Goal: Task Accomplishment & Management: Complete application form

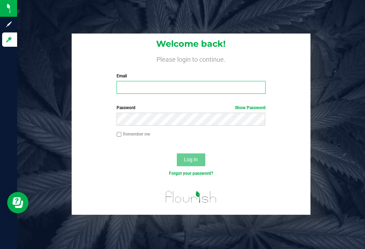
click at [240, 81] on input "Email" at bounding box center [190, 87] width 148 height 13
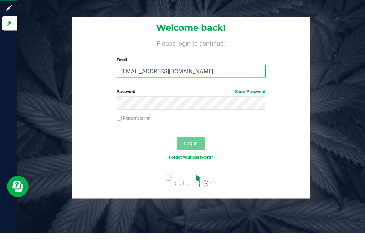
type input "[EMAIL_ADDRESS][DOMAIN_NAME]"
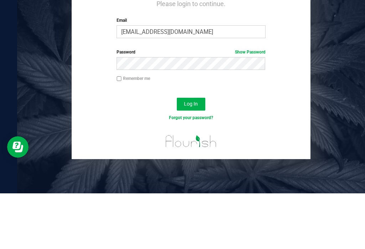
click at [194, 153] on button "Log In" at bounding box center [191, 159] width 28 height 13
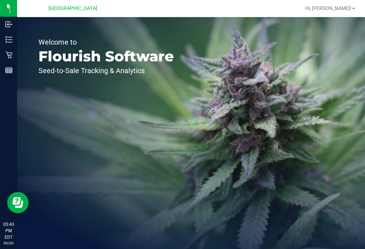
click at [0, 0] on p "Inventory" at bounding box center [0, 0] width 0 height 0
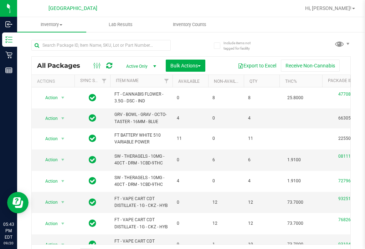
click at [193, 113] on td "4" at bounding box center [190, 118] width 36 height 20
click at [190, 30] on uib-tab-heading "Inventory Counts" at bounding box center [189, 24] width 68 height 14
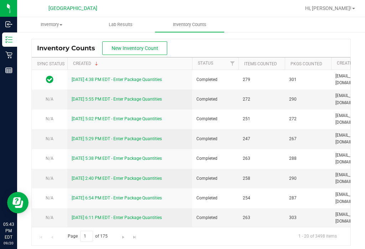
click at [138, 52] on button "New Inventory Count" at bounding box center [134, 48] width 65 height 14
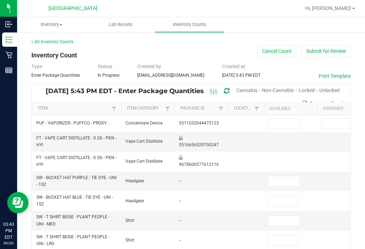
click at [251, 91] on span "Cannabis" at bounding box center [246, 90] width 21 height 6
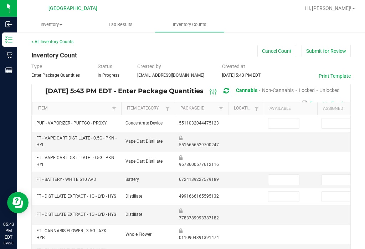
click at [326, 92] on span "Unlocked" at bounding box center [329, 90] width 20 height 6
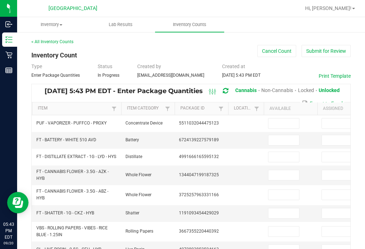
click at [79, 104] on th "Item" at bounding box center [76, 108] width 89 height 13
click at [69, 110] on link "Item" at bounding box center [74, 108] width 72 height 6
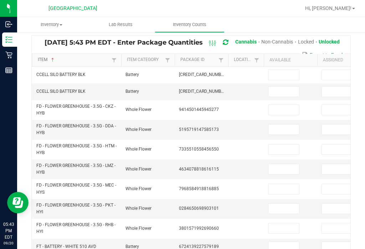
scroll to position [51, 0]
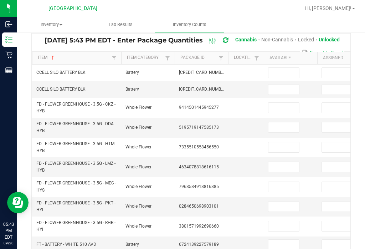
click at [278, 88] on input at bounding box center [283, 89] width 31 height 10
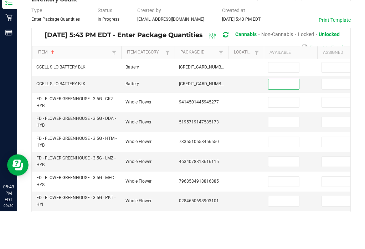
scroll to position [18, 0]
click at [282, 117] on input at bounding box center [283, 122] width 31 height 10
type input "0"
click at [280, 100] on input at bounding box center [283, 105] width 31 height 10
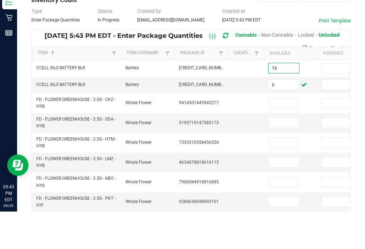
scroll to position [43, 0]
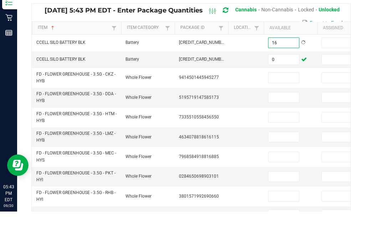
type input "16"
click at [285, 105] on td at bounding box center [289, 115] width 53 height 20
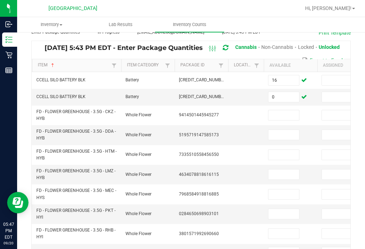
scroll to position [0, 0]
click at [291, 110] on input at bounding box center [283, 115] width 31 height 10
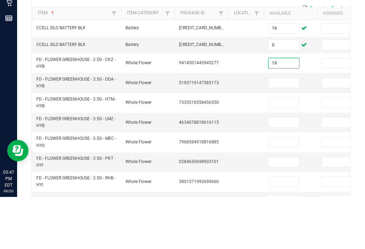
type input "19"
click at [289, 105] on td "19" at bounding box center [289, 115] width 53 height 20
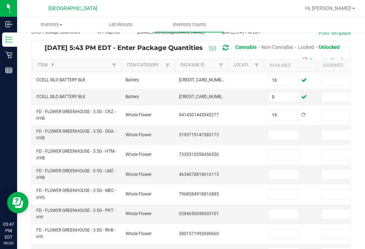
click at [282, 130] on input at bounding box center [283, 135] width 31 height 10
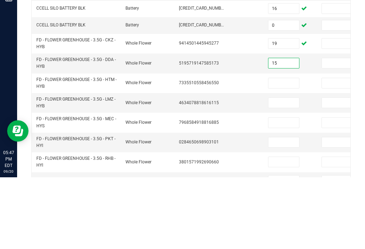
type input "15"
click at [273, 150] on input at bounding box center [283, 155] width 31 height 10
type input "9"
click at [282, 169] on input at bounding box center [283, 174] width 31 height 10
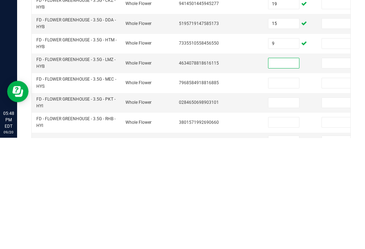
click at [347, 189] on input at bounding box center [337, 194] width 31 height 10
click at [287, 169] on input at bounding box center [283, 174] width 31 height 10
type input "9"
click at [294, 189] on input at bounding box center [283, 194] width 31 height 10
type input "13"
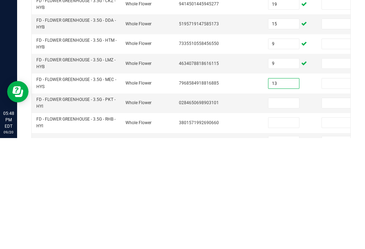
click at [286, 209] on input at bounding box center [283, 214] width 31 height 10
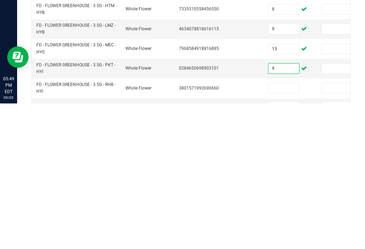
type input "9"
click at [288, 228] on input at bounding box center [283, 233] width 31 height 10
type input "18"
click at [288, 247] on input at bounding box center [283, 252] width 31 height 10
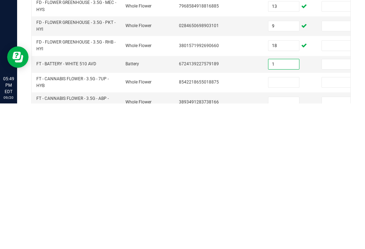
type input "1"
click at [288, 223] on input at bounding box center [283, 228] width 31 height 10
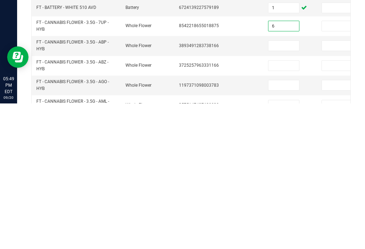
type input "6"
click at [283, 186] on input at bounding box center [283, 191] width 31 height 10
type input "20"
click at [280, 201] on td at bounding box center [289, 211] width 53 height 20
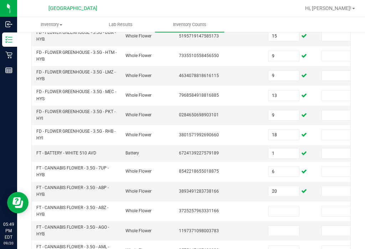
click at [285, 206] on input at bounding box center [283, 211] width 31 height 10
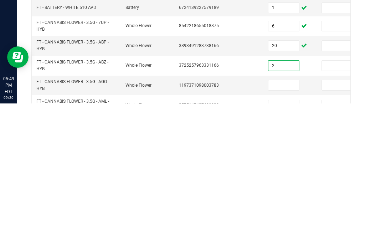
type input "2"
click at [294, 225] on input at bounding box center [283, 230] width 31 height 10
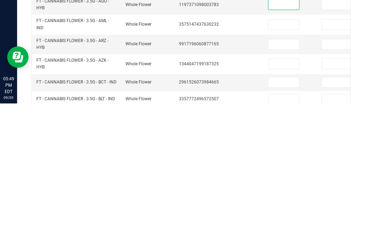
scroll to position [223, 0]
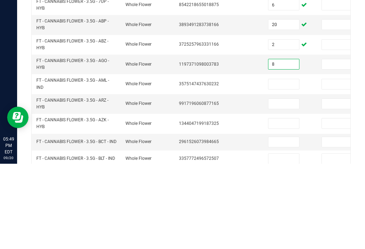
type input "8"
click at [283, 164] on input at bounding box center [283, 169] width 31 height 10
type input "14"
click at [282, 184] on input at bounding box center [283, 189] width 31 height 10
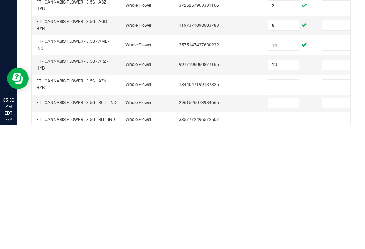
type input "13"
click at [281, 203] on input at bounding box center [283, 208] width 31 height 10
type input "9"
click at [281, 222] on input at bounding box center [283, 227] width 31 height 10
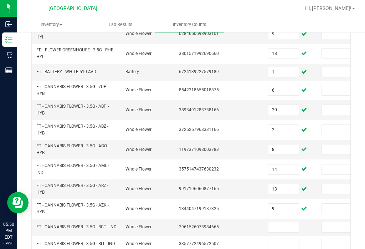
click at [286, 203] on input "9" at bounding box center [283, 208] width 31 height 10
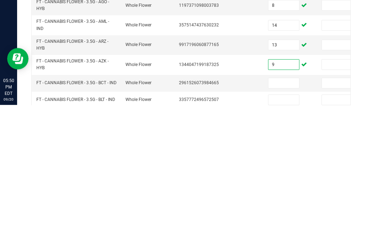
click at [289, 222] on input at bounding box center [283, 227] width 31 height 10
type input "4"
click at [277, 239] on input at bounding box center [283, 244] width 31 height 10
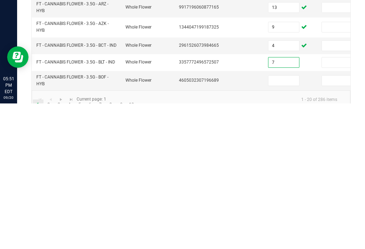
scroll to position [258, 0]
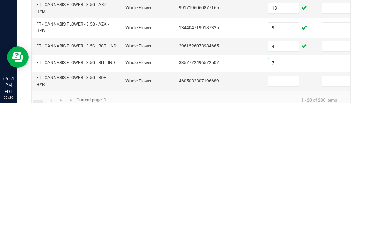
type input "7"
click at [287, 221] on input at bounding box center [283, 226] width 31 height 10
type input "18"
click at [47, 245] on link "2" at bounding box center [48, 250] width 10 height 11
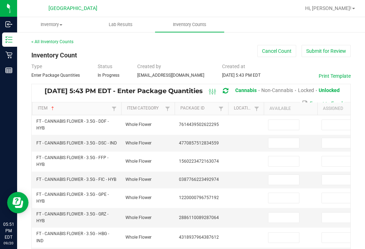
scroll to position [0, 0]
click at [295, 120] on input at bounding box center [283, 125] width 31 height 10
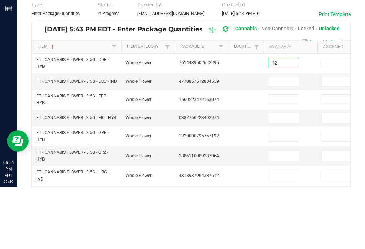
type input "12"
click at [285, 138] on input at bounding box center [283, 143] width 31 height 10
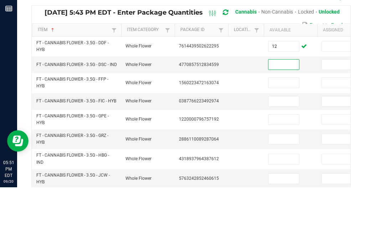
click at [331, 121] on input at bounding box center [337, 126] width 31 height 10
click at [279, 121] on input at bounding box center [283, 126] width 31 height 10
type input "8"
click at [291, 139] on input at bounding box center [283, 144] width 31 height 10
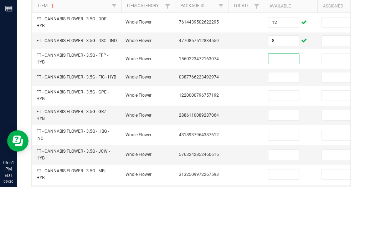
scroll to position [41, 0]
type input "17"
click at [289, 134] on input at bounding box center [283, 139] width 31 height 10
type input "3"
click at [279, 152] on input at bounding box center [283, 157] width 31 height 10
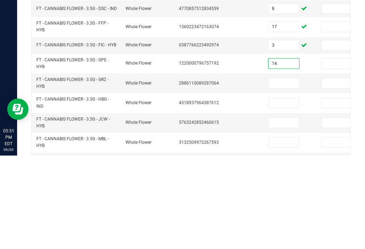
scroll to position [60, 0]
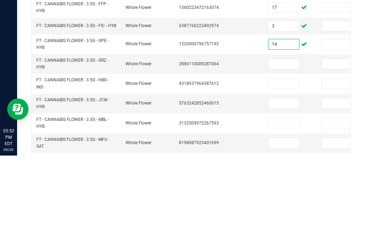
type input "14"
click at [282, 152] on input at bounding box center [283, 157] width 31 height 10
type input "10"
click at [276, 172] on input at bounding box center [283, 177] width 31 height 10
type input "6"
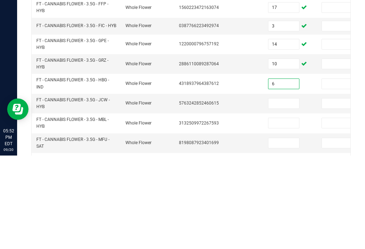
click at [281, 192] on input at bounding box center [283, 197] width 31 height 10
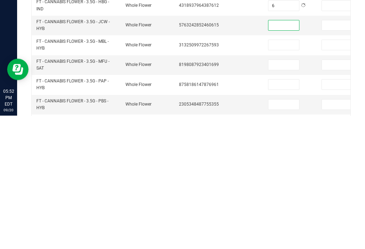
scroll to position [99, 0]
type input "6"
click at [285, 172] on input at bounding box center [283, 177] width 31 height 10
click at [284, 192] on input at bounding box center [283, 197] width 31 height 10
click at [287, 212] on input at bounding box center [283, 217] width 31 height 10
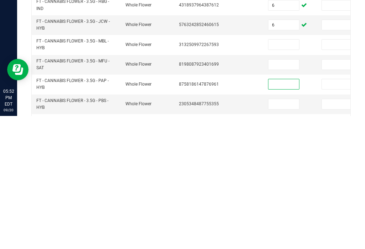
click at [283, 192] on input at bounding box center [283, 197] width 31 height 10
type input "14"
click at [290, 172] on input at bounding box center [283, 177] width 31 height 10
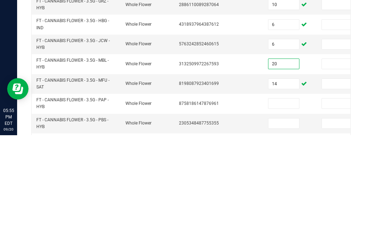
scroll to position [125, 0]
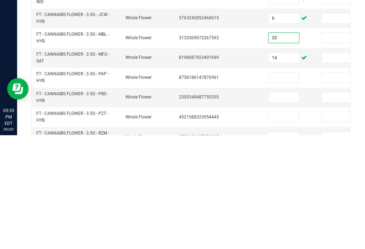
type input "20"
click at [277, 186] on input at bounding box center [283, 191] width 31 height 10
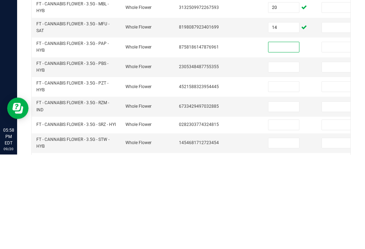
scroll to position [177, 0]
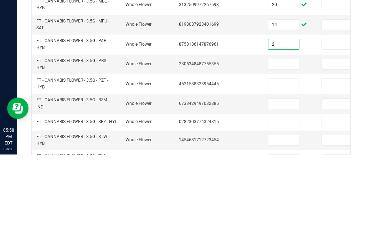
type input "2"
click at [278, 153] on input at bounding box center [283, 158] width 31 height 10
type input "13"
click at [277, 173] on input at bounding box center [283, 178] width 31 height 10
type input "18"
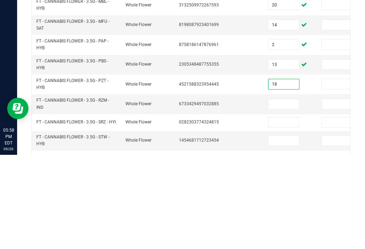
click at [290, 188] on td at bounding box center [289, 198] width 53 height 20
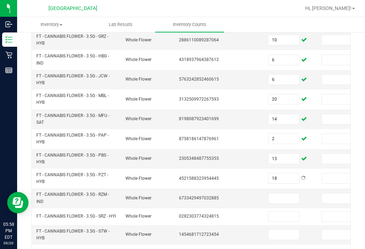
click at [281, 193] on input at bounding box center [283, 198] width 31 height 10
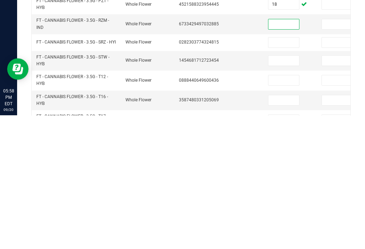
scroll to position [218, 0]
type input "14"
click at [289, 171] on input at bounding box center [283, 176] width 31 height 10
type input "13"
click at [283, 189] on input at bounding box center [283, 194] width 31 height 10
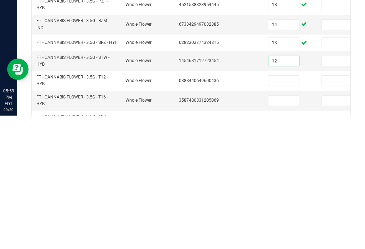
type input "12"
click at [287, 209] on input at bounding box center [283, 214] width 31 height 10
type input "25"
click at [279, 229] on input at bounding box center [283, 234] width 31 height 10
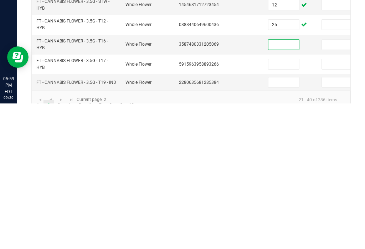
scroll to position [261, 0]
type input "10"
click at [280, 205] on input at bounding box center [283, 210] width 31 height 10
type input "4"
click at [283, 223] on input at bounding box center [283, 228] width 31 height 10
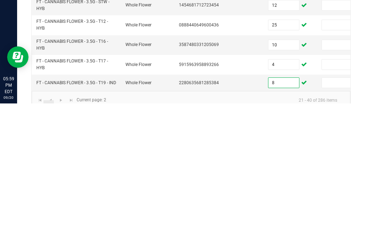
type input "8"
click at [61, 240] on link at bounding box center [61, 245] width 10 height 11
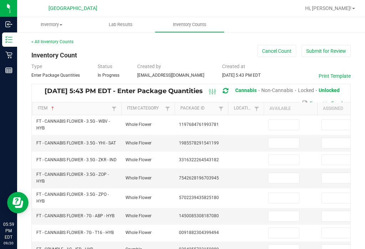
scroll to position [0, 0]
click at [288, 120] on input at bounding box center [283, 125] width 31 height 10
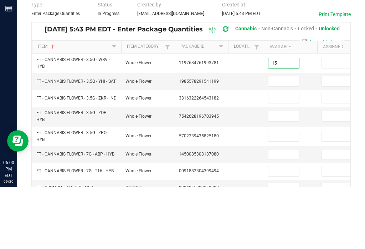
type input "15"
click at [274, 138] on input at bounding box center [283, 143] width 31 height 10
type input "5"
click at [271, 155] on input at bounding box center [283, 160] width 31 height 10
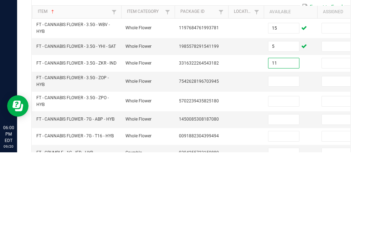
type input "11"
click at [268, 173] on input at bounding box center [283, 178] width 31 height 10
click at [287, 155] on input "11" at bounding box center [283, 160] width 31 height 10
click at [285, 173] on input at bounding box center [283, 178] width 31 height 10
type input "11"
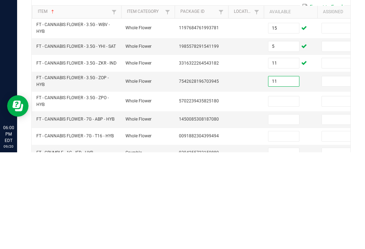
click at [291, 155] on input "11" at bounding box center [283, 160] width 31 height 10
type input "1"
click at [286, 193] on input at bounding box center [283, 198] width 31 height 10
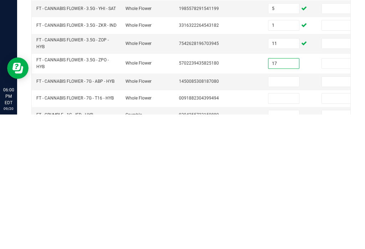
type input "17"
click at [286, 211] on input at bounding box center [283, 216] width 31 height 10
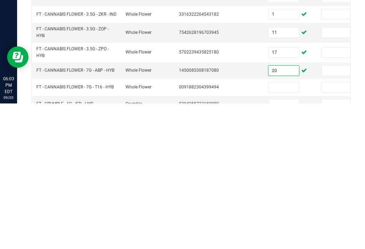
type input "20"
click at [280, 228] on input at bounding box center [283, 233] width 31 height 10
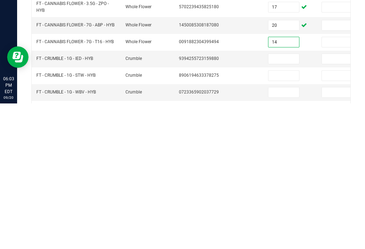
scroll to position [46, 0]
type input "14"
click at [289, 198] on input at bounding box center [283, 203] width 31 height 10
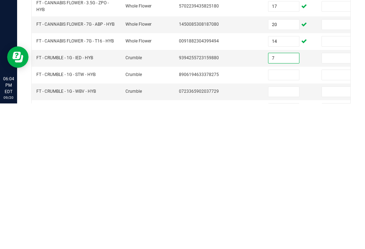
type input "7"
click at [280, 215] on input at bounding box center [283, 220] width 31 height 10
type input "1"
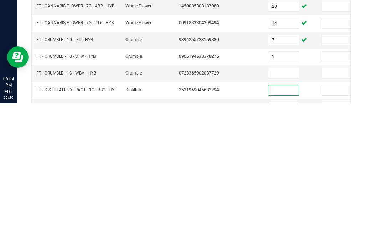
scroll to position [69, 0]
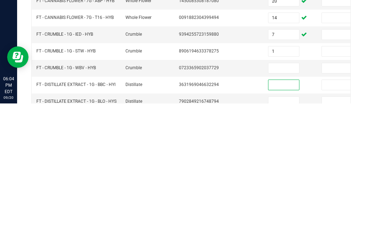
click at [283, 225] on input at bounding box center [283, 230] width 31 height 10
click at [285, 208] on input at bounding box center [283, 213] width 31 height 10
type input "8"
click at [283, 225] on input at bounding box center [283, 230] width 31 height 10
type input "1"
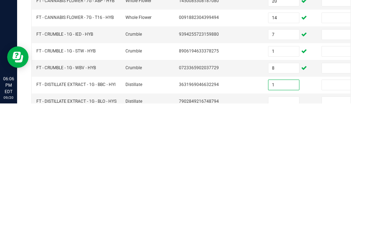
click at [277, 242] on input at bounding box center [283, 247] width 31 height 10
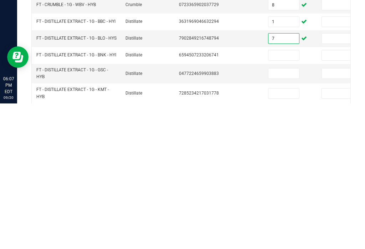
scroll to position [141, 0]
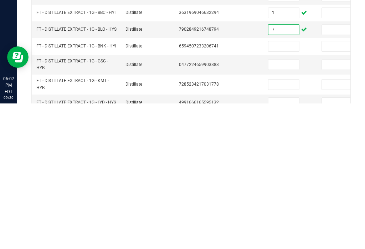
type input "7"
click at [274, 200] on td at bounding box center [289, 210] width 53 height 20
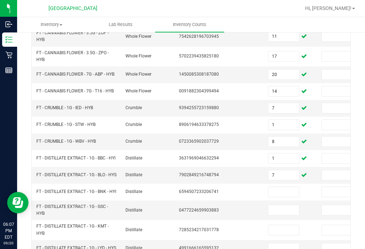
click at [289, 183] on td at bounding box center [289, 191] width 53 height 17
click at [286, 187] on input at bounding box center [283, 192] width 31 height 10
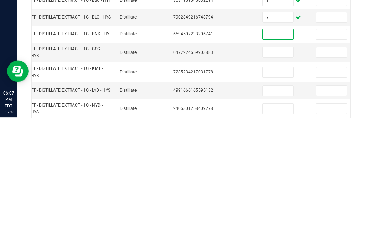
scroll to position [172, 0]
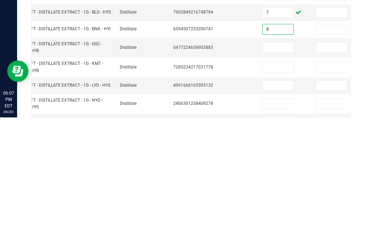
type input "8"
click at [277, 174] on input at bounding box center [277, 179] width 31 height 10
type input "1"
click at [274, 194] on input at bounding box center [277, 199] width 31 height 10
type input "10"
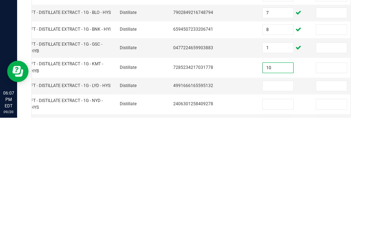
click at [268, 212] on input at bounding box center [277, 217] width 31 height 10
type input "3"
click at [291, 230] on input at bounding box center [277, 235] width 31 height 10
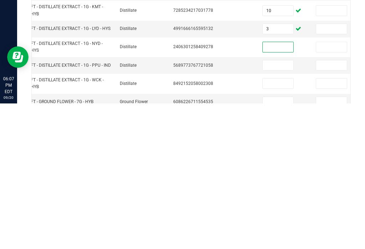
scroll to position [215, 0]
type input "12"
click at [286, 205] on input at bounding box center [277, 210] width 31 height 10
type input "2"
click at [272, 223] on input at bounding box center [277, 228] width 31 height 10
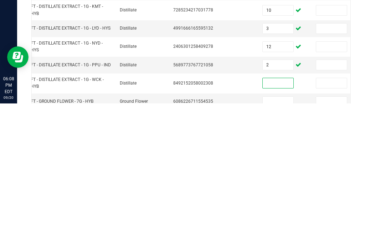
type input "4"
type input "5"
click at [274, 242] on input at bounding box center [277, 247] width 31 height 10
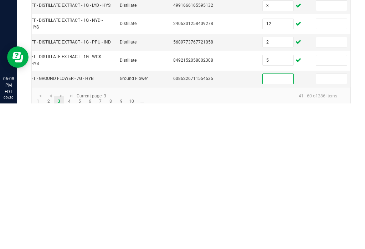
scroll to position [238, 0]
type input "7"
click at [71, 241] on link "4" at bounding box center [69, 246] width 10 height 11
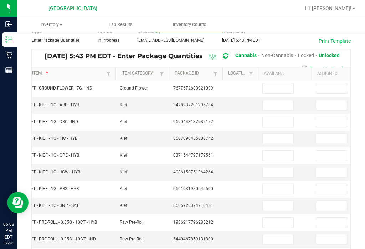
scroll to position [36, 0]
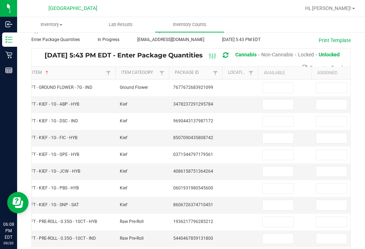
click at [283, 83] on input at bounding box center [277, 88] width 31 height 10
type input "13"
click at [273, 99] on input at bounding box center [277, 104] width 31 height 10
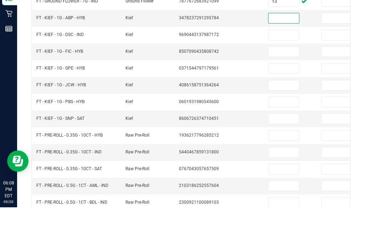
scroll to position [81, 0]
type input "4"
click at [277, 71] on input at bounding box center [283, 76] width 31 height 10
type input "4"
click at [279, 88] on input at bounding box center [283, 93] width 31 height 10
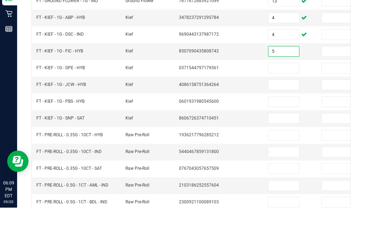
type input "5"
click at [286, 104] on input at bounding box center [283, 109] width 31 height 10
type input "3"
click at [281, 121] on input at bounding box center [283, 126] width 31 height 10
type input "5"
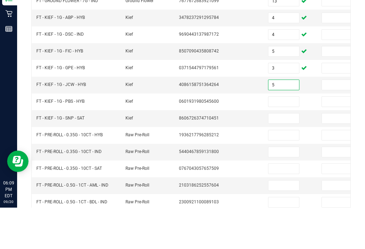
click at [279, 138] on input at bounding box center [283, 143] width 31 height 10
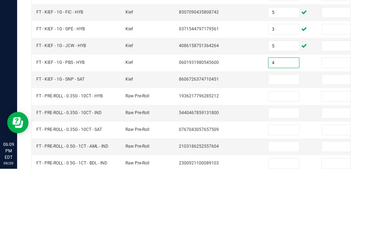
type input "4"
click at [294, 155] on input at bounding box center [283, 160] width 31 height 10
type input "1"
click at [274, 171] on input at bounding box center [283, 176] width 31 height 10
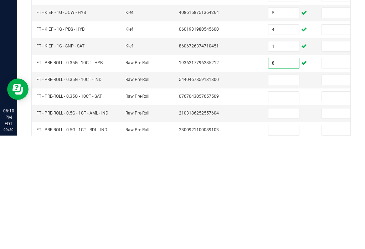
type input "8"
click at [271, 188] on input at bounding box center [283, 193] width 31 height 10
click at [285, 188] on input at bounding box center [283, 193] width 31 height 10
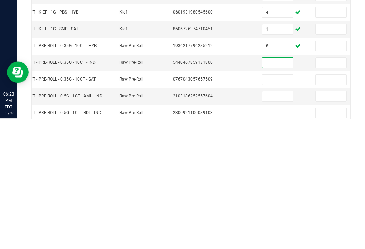
scroll to position [0, 6]
type input "8"
click at [275, 205] on input at bounding box center [277, 210] width 31 height 10
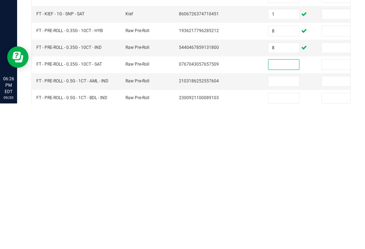
scroll to position [0, 0]
type input "0"
type input "14"
click at [288, 221] on input at bounding box center [283, 226] width 31 height 10
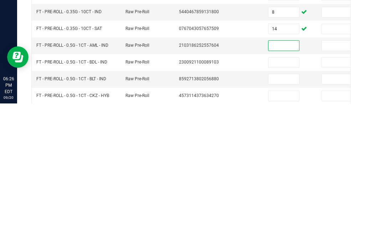
scroll to position [119, 0]
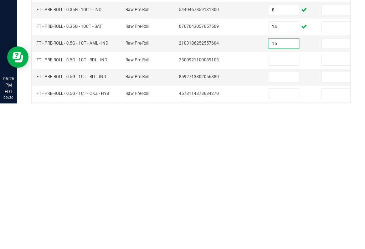
type input "15"
click at [292, 200] on input at bounding box center [283, 205] width 31 height 10
type input "8"
click at [287, 217] on input at bounding box center [283, 222] width 31 height 10
type input "5"
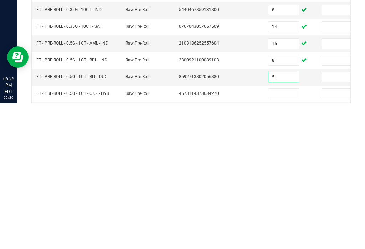
click at [275, 234] on input at bounding box center [283, 239] width 31 height 10
type input "20"
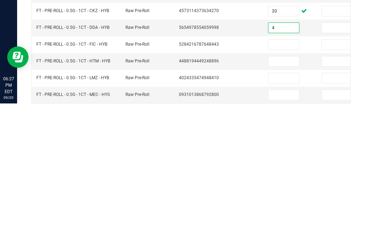
scroll to position [214, 0]
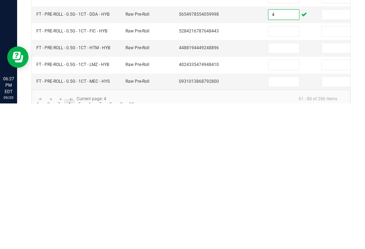
type input "4"
click at [306, 202] on td at bounding box center [289, 210] width 53 height 17
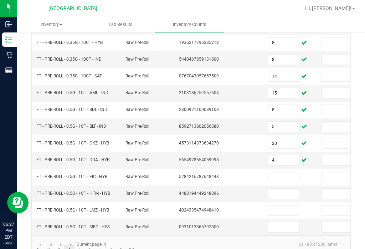
click at [279, 172] on input at bounding box center [283, 177] width 31 height 10
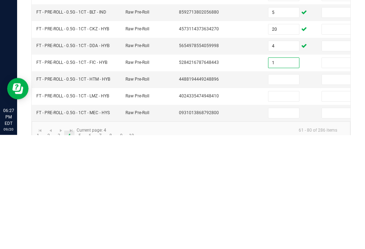
type input "1"
click at [288, 188] on input at bounding box center [283, 193] width 31 height 10
type input "14"
click at [285, 205] on input at bounding box center [283, 210] width 31 height 10
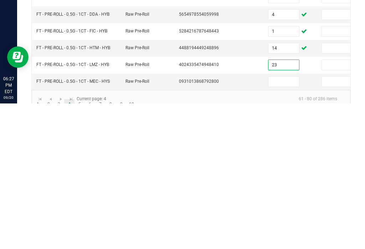
type input "23"
click at [284, 222] on input at bounding box center [283, 227] width 31 height 10
type input "18"
click at [83, 244] on link "5" at bounding box center [79, 249] width 10 height 11
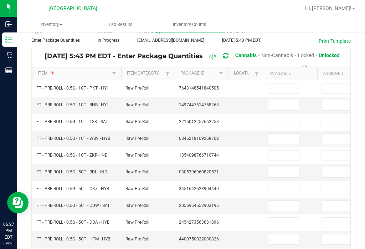
scroll to position [36, 0]
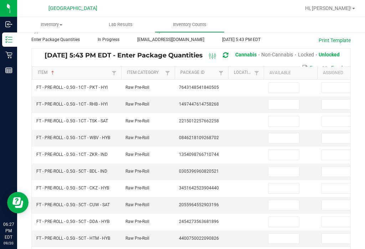
click at [286, 83] on input at bounding box center [283, 88] width 31 height 10
type input "9"
type input "8"
click at [273, 99] on input at bounding box center [283, 104] width 31 height 10
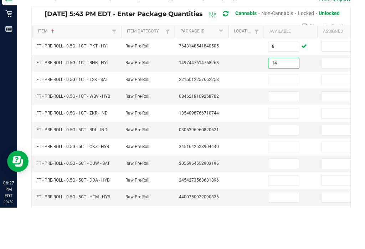
type input "14"
click at [283, 116] on input at bounding box center [283, 121] width 31 height 10
type input "21"
click at [276, 133] on input at bounding box center [283, 138] width 31 height 10
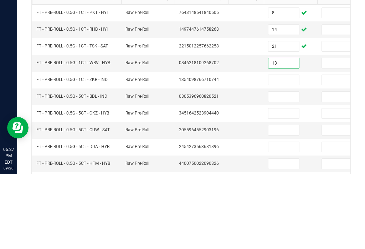
type input "13"
click at [288, 150] on input at bounding box center [283, 155] width 31 height 10
type input "7"
click at [278, 166] on input at bounding box center [283, 171] width 31 height 10
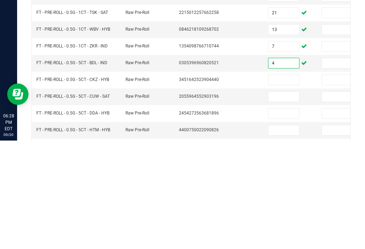
type input "4"
click at [281, 183] on input at bounding box center [283, 188] width 31 height 10
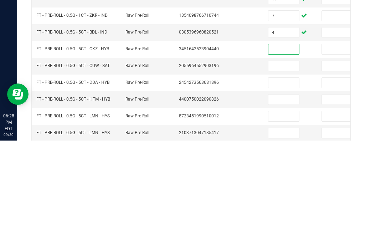
scroll to position [69, 0]
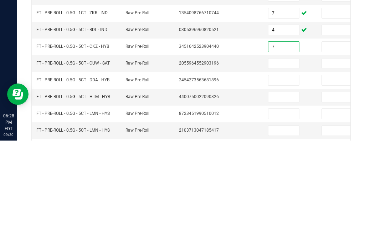
type input "7"
click at [277, 167] on input at bounding box center [283, 172] width 31 height 10
type input "2"
click at [282, 183] on input at bounding box center [283, 188] width 31 height 10
type input "12"
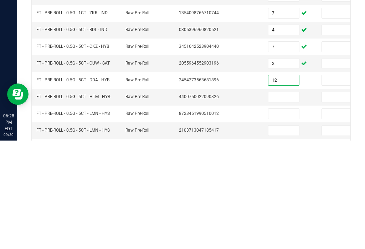
click at [273, 200] on input at bounding box center [283, 205] width 31 height 10
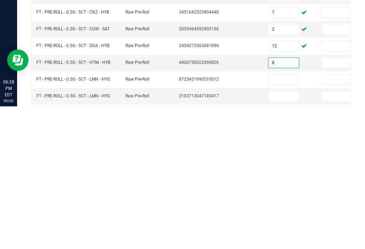
type input "8"
click at [286, 217] on input at bounding box center [283, 222] width 31 height 10
type input "12"
click at [276, 234] on input at bounding box center [283, 239] width 31 height 10
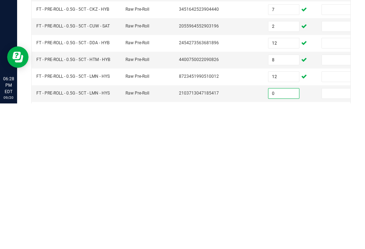
type input "0"
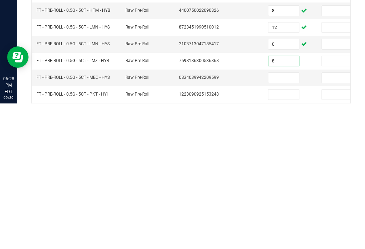
type input "8"
click at [276, 218] on input at bounding box center [283, 223] width 31 height 10
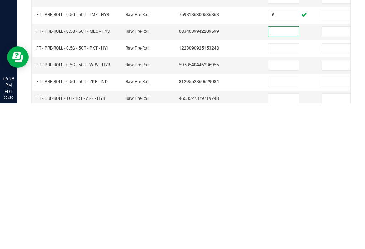
scroll to position [164, 0]
type input "8"
click at [277, 189] on input at bounding box center [283, 194] width 31 height 10
type input "10"
click at [282, 205] on input at bounding box center [283, 210] width 31 height 10
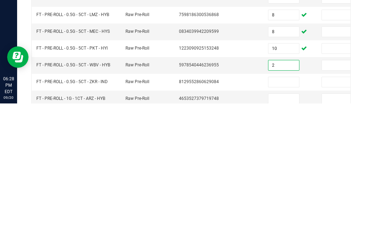
type input "2"
click at [278, 222] on input at bounding box center [283, 227] width 31 height 10
type input "8"
click at [280, 239] on input at bounding box center [283, 244] width 31 height 10
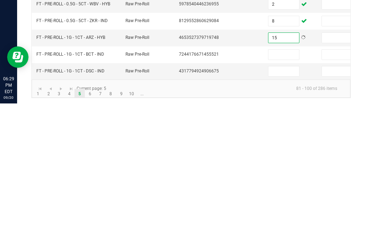
type input "15"
click at [297, 212] on input at bounding box center [283, 217] width 31 height 10
click at [280, 195] on input at bounding box center [283, 200] width 31 height 10
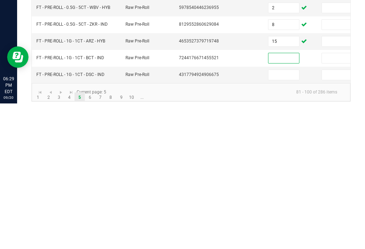
click at [282, 198] on input at bounding box center [283, 203] width 31 height 10
click at [278, 198] on input at bounding box center [283, 203] width 31 height 10
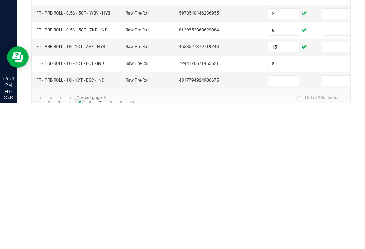
type input "8"
click at [281, 221] on input at bounding box center [283, 226] width 31 height 10
type input "16"
click at [90, 243] on link "6" at bounding box center [90, 248] width 10 height 11
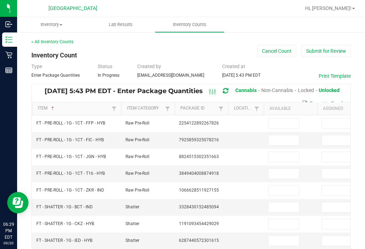
scroll to position [0, 0]
click at [285, 118] on input at bounding box center [283, 123] width 31 height 10
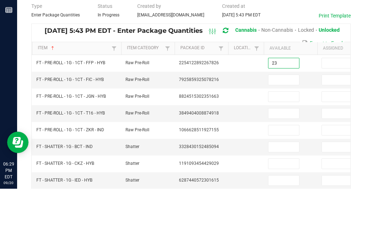
click at [286, 135] on input at bounding box center [283, 140] width 31 height 10
click at [291, 152] on input at bounding box center [283, 157] width 31 height 10
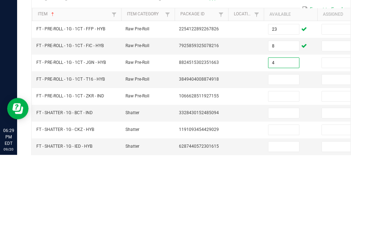
click at [283, 168] on input at bounding box center [283, 173] width 31 height 10
click at [282, 185] on input at bounding box center [283, 190] width 31 height 10
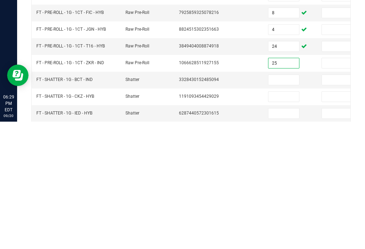
click at [274, 202] on input at bounding box center [283, 207] width 31 height 10
click at [278, 219] on input at bounding box center [283, 224] width 31 height 10
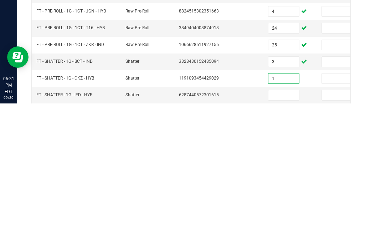
click at [276, 235] on input at bounding box center [283, 240] width 31 height 10
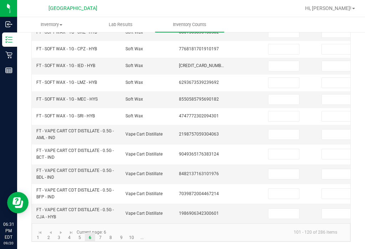
scroll to position [181, 0]
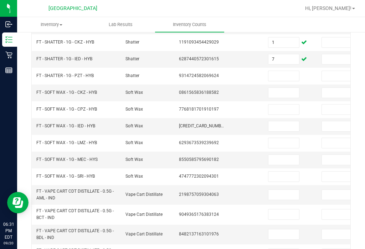
click at [289, 171] on input at bounding box center [283, 176] width 31 height 10
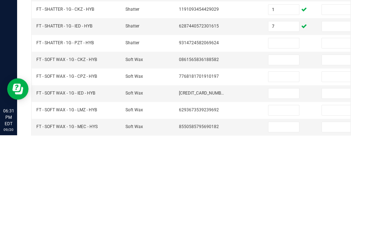
scroll to position [100, 0]
click at [305, 199] on td at bounding box center [289, 207] width 53 height 17
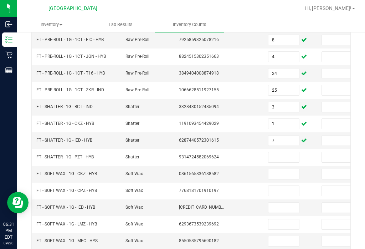
click at [277, 152] on input at bounding box center [283, 157] width 31 height 10
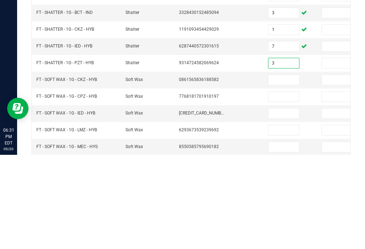
click at [276, 169] on input at bounding box center [283, 174] width 31 height 10
click at [297, 186] on input at bounding box center [283, 191] width 31 height 10
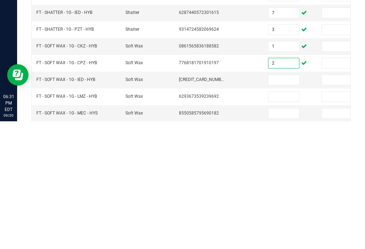
click at [293, 169] on input "1" at bounding box center [283, 174] width 31 height 10
click at [282, 202] on input at bounding box center [283, 207] width 31 height 10
click at [284, 219] on input at bounding box center [283, 224] width 31 height 10
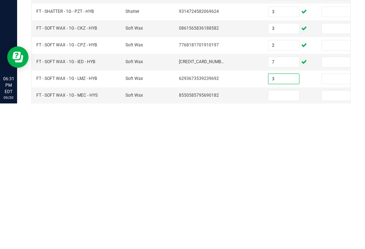
click at [280, 236] on input at bounding box center [283, 241] width 31 height 10
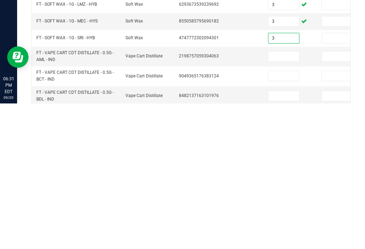
scroll to position [179, 0]
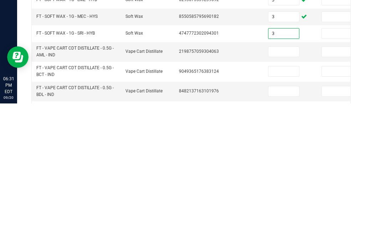
click at [308, 207] on td at bounding box center [289, 217] width 53 height 20
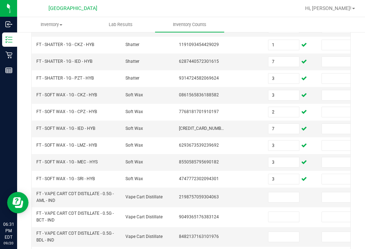
click at [281, 192] on input at bounding box center [283, 197] width 31 height 10
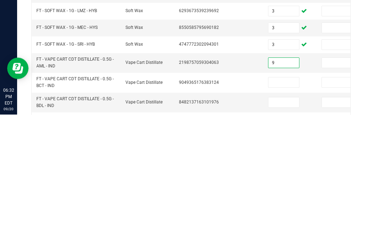
click at [286, 212] on input at bounding box center [283, 217] width 31 height 10
click at [289, 231] on input at bounding box center [283, 236] width 31 height 10
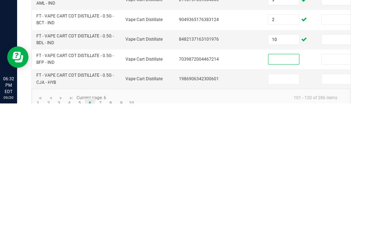
scroll to position [230, 0]
click at [283, 220] on input at bounding box center [283, 225] width 31 height 10
click at [99, 244] on link "7" at bounding box center [100, 249] width 10 height 11
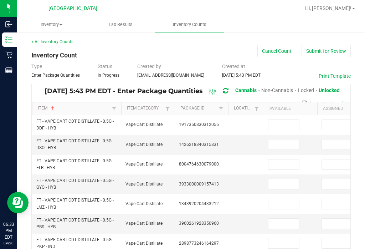
scroll to position [0, 0]
click at [282, 120] on input at bounding box center [283, 125] width 31 height 10
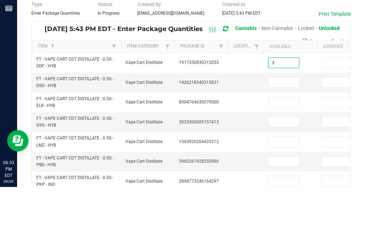
click at [276, 139] on input at bounding box center [283, 144] width 31 height 10
click at [288, 159] on input at bounding box center [283, 164] width 31 height 10
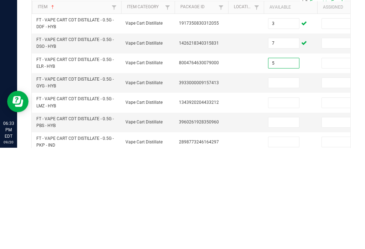
click at [284, 179] on input at bounding box center [283, 184] width 31 height 10
click at [281, 199] on input at bounding box center [283, 204] width 31 height 10
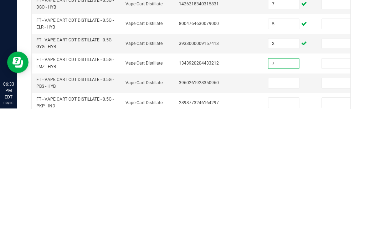
click at [287, 218] on input at bounding box center [283, 223] width 31 height 10
click at [277, 238] on input at bounding box center [283, 243] width 31 height 10
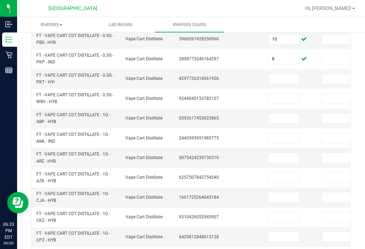
scroll to position [186, 0]
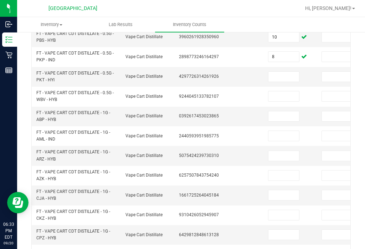
click at [277, 72] on input at bounding box center [283, 77] width 31 height 10
click at [281, 91] on input at bounding box center [283, 96] width 31 height 10
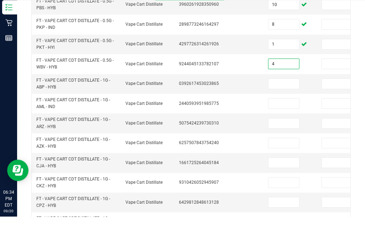
click at [277, 111] on input at bounding box center [283, 116] width 31 height 10
click at [283, 131] on input at bounding box center [283, 136] width 31 height 10
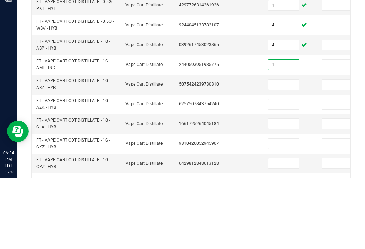
click at [287, 151] on input at bounding box center [283, 156] width 31 height 10
click at [286, 170] on input at bounding box center [283, 175] width 31 height 10
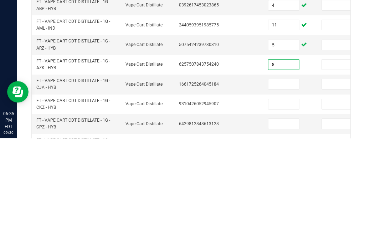
click at [283, 190] on input at bounding box center [283, 195] width 31 height 10
click at [286, 210] on input at bounding box center [283, 215] width 31 height 10
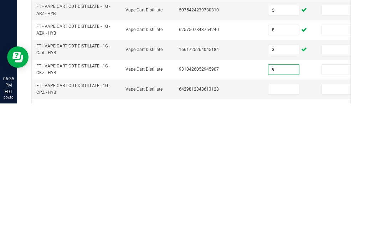
click at [285, 229] on input at bounding box center [283, 234] width 31 height 10
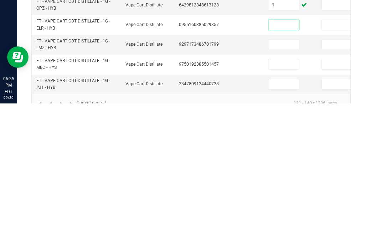
scroll to position [271, 0]
click at [254, 199] on td at bounding box center [246, 209] width 36 height 20
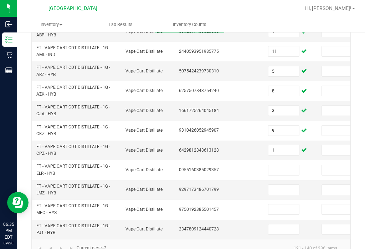
click at [273, 165] on input at bounding box center [283, 170] width 31 height 10
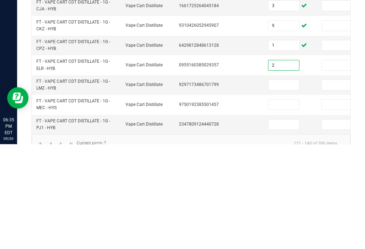
click at [277, 184] on input at bounding box center [283, 189] width 31 height 10
click at [281, 204] on input at bounding box center [283, 209] width 31 height 10
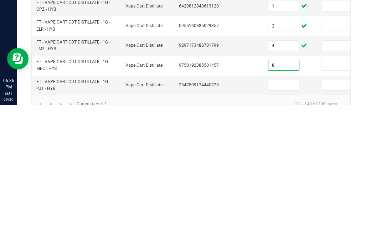
click at [282, 224] on input at bounding box center [283, 229] width 31 height 10
click at [106, 248] on link "8" at bounding box center [110, 253] width 10 height 11
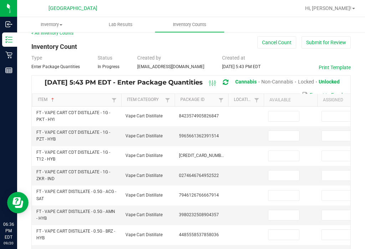
scroll to position [1, 0]
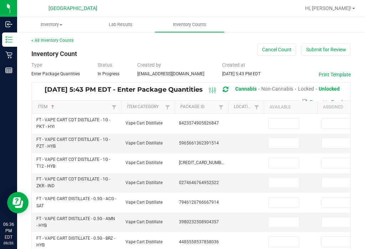
click at [286, 118] on input at bounding box center [283, 123] width 31 height 10
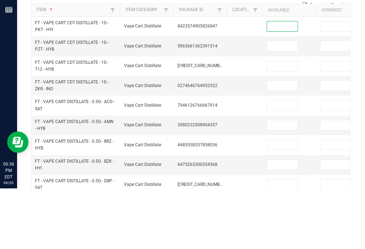
scroll to position [38, 0]
click at [273, 101] on input at bounding box center [282, 106] width 31 height 10
click at [283, 121] on input at bounding box center [282, 126] width 31 height 10
click at [277, 141] on input at bounding box center [282, 146] width 31 height 10
click at [279, 161] on input at bounding box center [282, 166] width 31 height 10
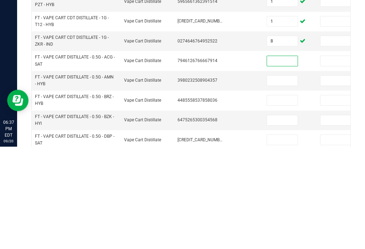
scroll to position [41, 0]
click at [277, 173] on td at bounding box center [288, 183] width 53 height 20
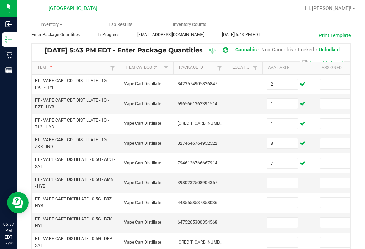
click at [289, 178] on input at bounding box center [282, 183] width 31 height 10
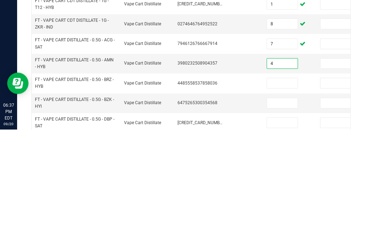
click at [277, 197] on input at bounding box center [282, 202] width 31 height 10
click at [281, 217] on input at bounding box center [282, 222] width 31 height 10
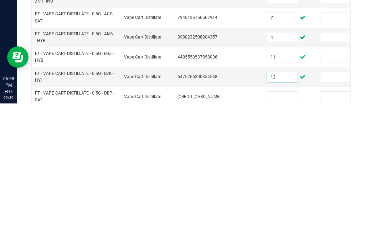
click at [277, 237] on input at bounding box center [282, 242] width 31 height 10
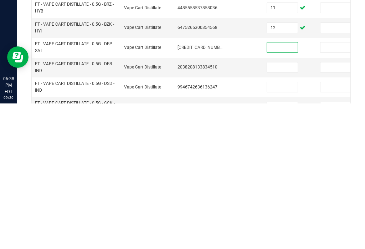
scroll to position [92, 0]
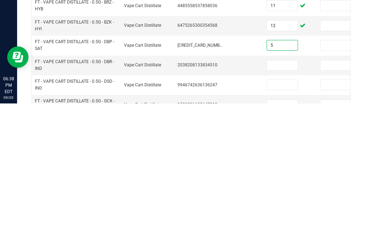
click at [280, 205] on input at bounding box center [282, 210] width 31 height 10
click at [285, 220] on td at bounding box center [288, 230] width 53 height 20
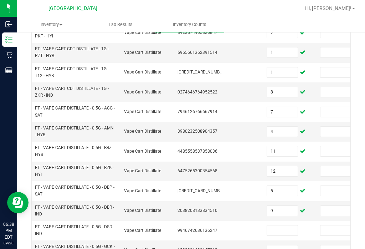
click at [292, 225] on input at bounding box center [282, 230] width 31 height 10
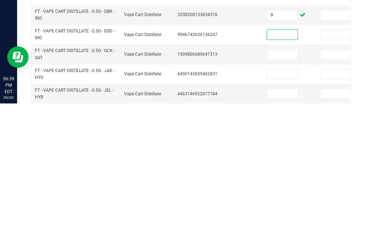
scroll to position [143, 0]
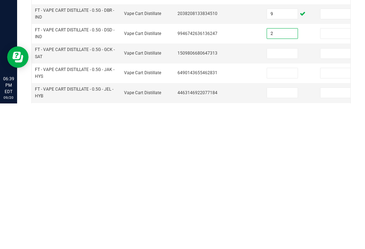
click at [286, 194] on input at bounding box center [282, 199] width 31 height 10
click at [285, 213] on input at bounding box center [282, 218] width 31 height 10
click at [285, 233] on input at bounding box center [282, 238] width 31 height 10
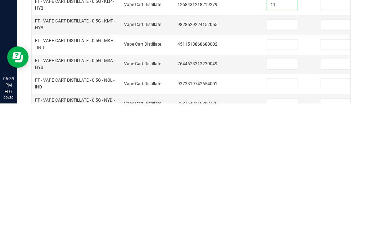
scroll to position [244, 0]
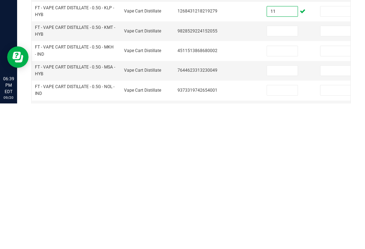
click at [276, 171] on input at bounding box center [282, 176] width 31 height 10
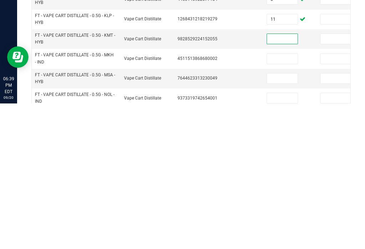
scroll to position [242, 0]
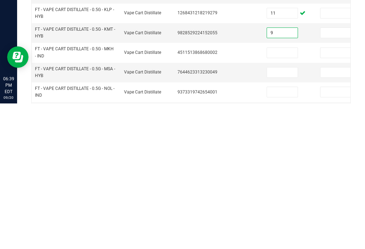
click at [282, 193] on input at bounding box center [282, 198] width 31 height 10
click at [281, 213] on input at bounding box center [282, 218] width 31 height 10
click at [285, 232] on input at bounding box center [282, 237] width 31 height 10
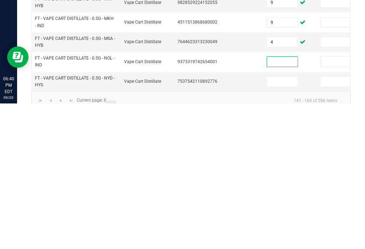
scroll to position [272, 0]
click at [280, 222] on input at bounding box center [282, 227] width 31 height 10
click at [121, 246] on link "9" at bounding box center [121, 251] width 10 height 11
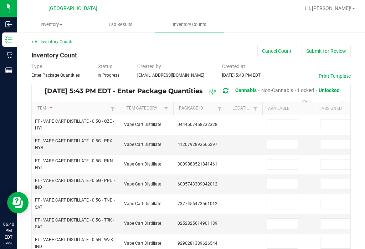
scroll to position [0, 0]
click at [289, 120] on input at bounding box center [282, 125] width 31 height 10
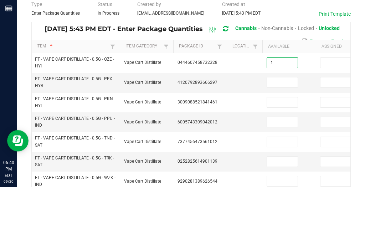
click at [286, 139] on input at bounding box center [282, 144] width 31 height 10
click at [284, 159] on input at bounding box center [282, 164] width 31 height 10
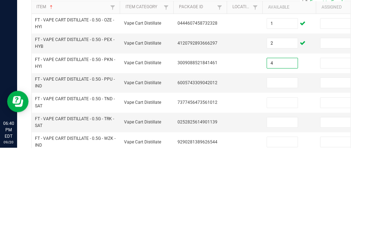
click at [284, 179] on input at bounding box center [282, 184] width 31 height 10
click at [280, 199] on input at bounding box center [282, 204] width 31 height 10
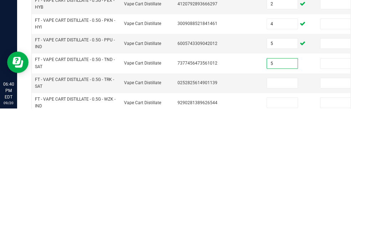
click at [287, 218] on input at bounding box center [282, 223] width 31 height 10
click at [283, 238] on input at bounding box center [282, 243] width 31 height 10
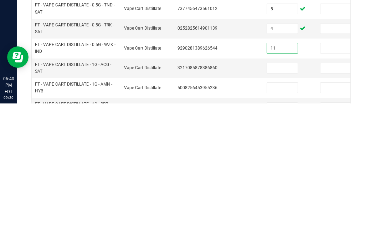
scroll to position [58, 0]
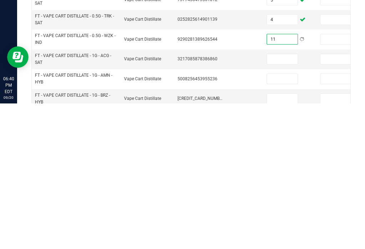
click at [279, 199] on input at bounding box center [282, 204] width 31 height 10
click at [292, 219] on input at bounding box center [282, 224] width 31 height 10
click at [285, 239] on input at bounding box center [282, 244] width 31 height 10
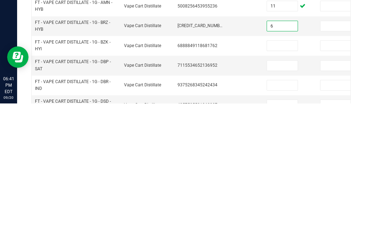
scroll to position [132, 0]
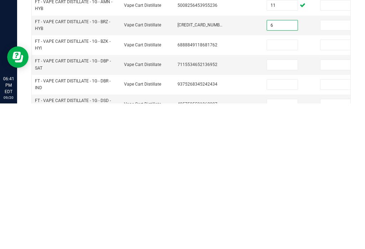
click at [324, 200] on td at bounding box center [341, 210] width 53 height 20
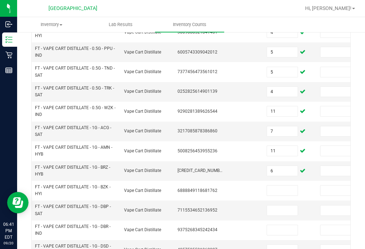
click at [281, 185] on input at bounding box center [282, 190] width 31 height 10
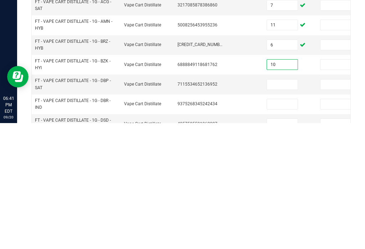
click at [286, 205] on input at bounding box center [282, 210] width 31 height 10
click at [270, 225] on input at bounding box center [282, 230] width 31 height 10
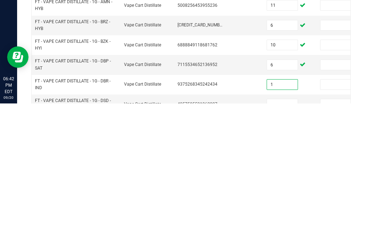
click at [284, 244] on input at bounding box center [282, 249] width 31 height 10
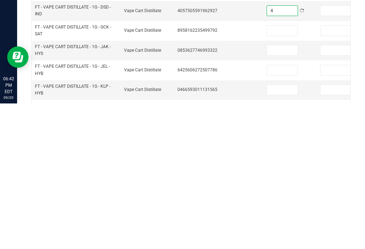
scroll to position [224, 0]
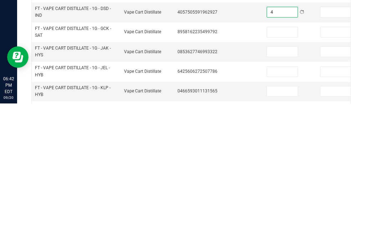
click at [297, 212] on input at bounding box center [282, 217] width 31 height 10
click at [283, 172] on input at bounding box center [282, 177] width 31 height 10
click at [277, 192] on input at bounding box center [282, 197] width 31 height 10
click at [286, 212] on input at bounding box center [282, 217] width 31 height 10
click at [280, 231] on input at bounding box center [282, 236] width 31 height 10
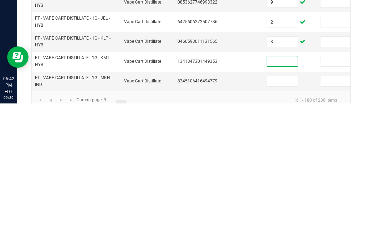
scroll to position [272, 0]
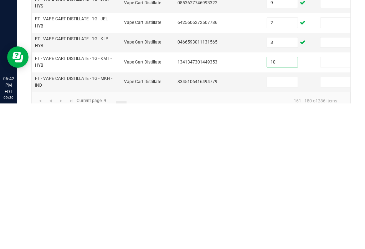
click at [281, 222] on input at bounding box center [282, 227] width 31 height 10
click at [132, 246] on link "10" at bounding box center [131, 251] width 10 height 11
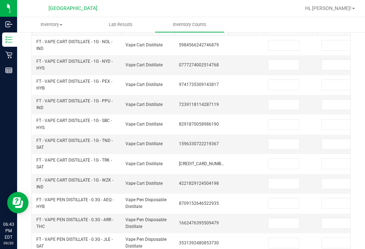
scroll to position [52, 0]
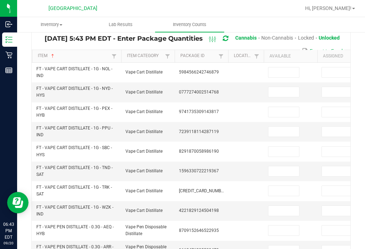
click at [276, 67] on input at bounding box center [283, 72] width 31 height 10
click at [271, 87] on input at bounding box center [283, 92] width 31 height 10
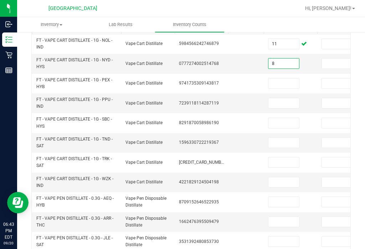
scroll to position [81, 0]
click at [278, 78] on input at bounding box center [283, 83] width 31 height 10
click at [282, 98] on input at bounding box center [283, 103] width 31 height 10
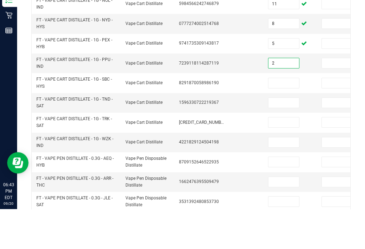
click at [284, 118] on input at bounding box center [283, 123] width 31 height 10
click at [282, 137] on input at bounding box center [283, 142] width 31 height 10
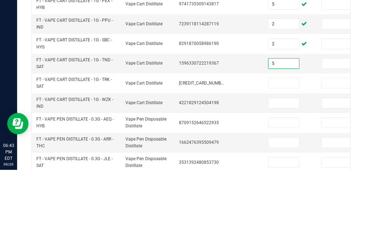
click at [271, 157] on input at bounding box center [283, 162] width 31 height 10
click at [282, 177] on input at bounding box center [283, 182] width 31 height 10
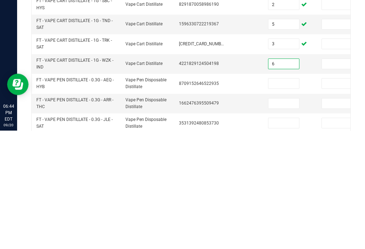
click at [276, 197] on input at bounding box center [283, 202] width 31 height 10
click at [283, 216] on input at bounding box center [283, 221] width 31 height 10
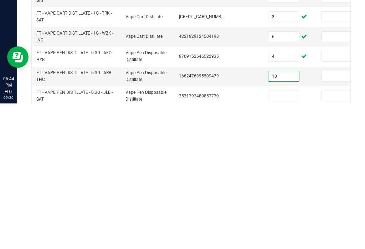
click at [282, 236] on input at bounding box center [283, 241] width 31 height 10
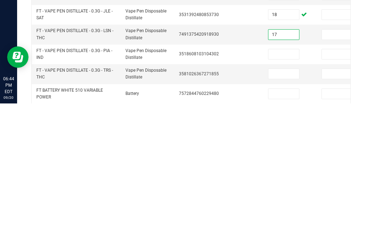
scroll to position [187, 0]
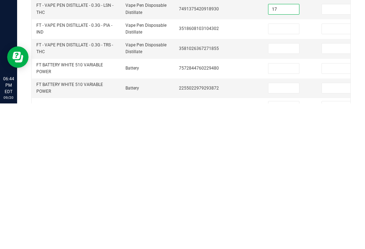
click at [306, 204] on td at bounding box center [289, 214] width 53 height 20
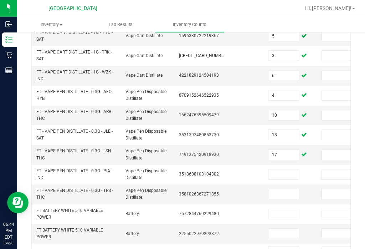
click at [288, 169] on input at bounding box center [283, 174] width 31 height 10
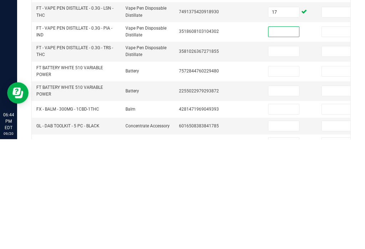
scroll to position [221, 0]
click at [287, 155] on input at bounding box center [283, 160] width 31 height 10
click at [277, 175] on input at bounding box center [283, 180] width 31 height 10
click at [280, 195] on input at bounding box center [283, 200] width 31 height 10
click at [283, 175] on input at bounding box center [283, 180] width 31 height 10
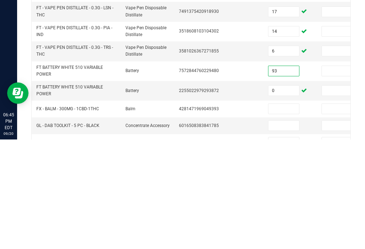
click at [285, 213] on input at bounding box center [283, 218] width 31 height 10
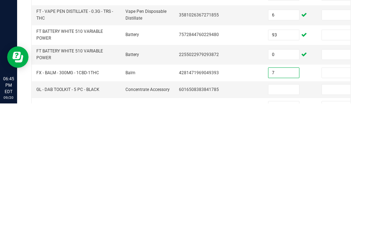
click at [280, 230] on input at bounding box center [283, 235] width 31 height 10
click at [286, 246] on input at bounding box center [283, 251] width 31 height 10
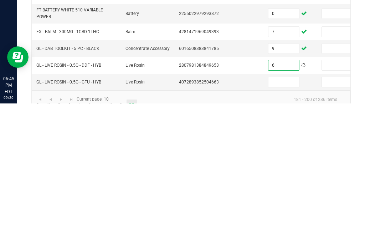
scroll to position [261, 0]
click at [271, 223] on input at bounding box center [283, 228] width 31 height 10
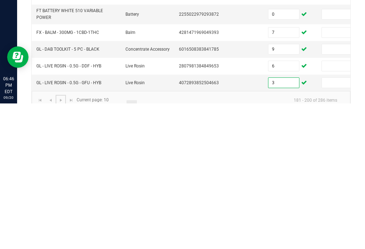
click at [60, 242] on span "Go to the next page" at bounding box center [61, 245] width 6 height 6
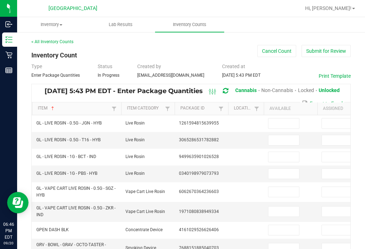
scroll to position [0, 0]
click at [282, 118] on input at bounding box center [283, 123] width 31 height 10
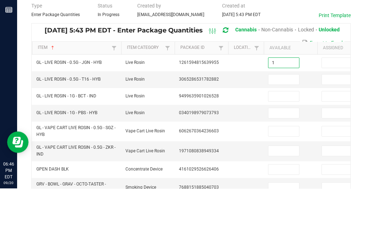
click at [285, 135] on input at bounding box center [283, 140] width 31 height 10
click at [285, 152] on input at bounding box center [283, 157] width 31 height 10
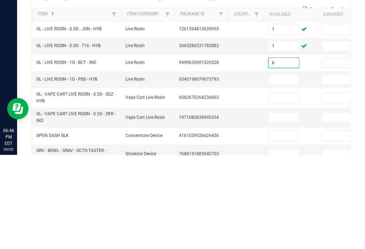
click at [284, 168] on input at bounding box center [283, 173] width 31 height 10
click at [282, 187] on input at bounding box center [283, 192] width 31 height 10
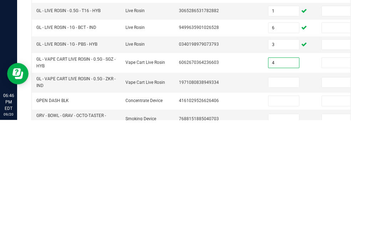
click at [290, 206] on input at bounding box center [283, 211] width 31 height 10
click at [275, 225] on input at bounding box center [283, 230] width 31 height 10
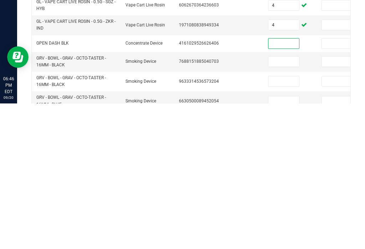
scroll to position [47, 0]
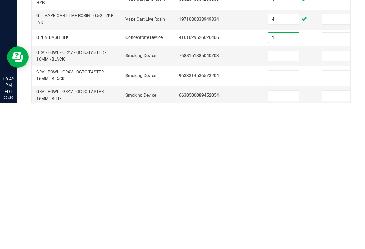
click at [282, 196] on input at bounding box center [283, 201] width 31 height 10
click at [285, 216] on input at bounding box center [283, 221] width 31 height 10
click at [281, 236] on input at bounding box center [283, 241] width 31 height 10
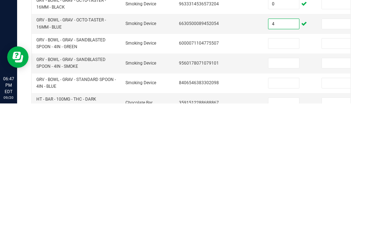
scroll to position [117, 0]
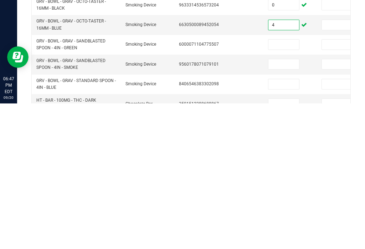
click at [280, 204] on input at bounding box center [283, 209] width 31 height 10
click at [285, 185] on input at bounding box center [283, 190] width 31 height 10
click at [283, 204] on input at bounding box center [283, 209] width 31 height 10
click at [282, 224] on input at bounding box center [283, 229] width 31 height 10
click at [280, 244] on input at bounding box center [283, 249] width 31 height 10
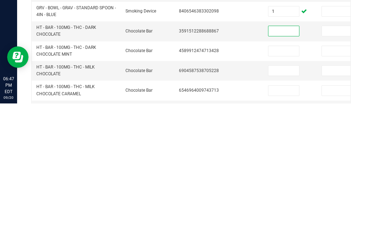
scroll to position [191, 0]
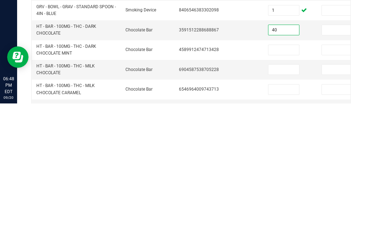
click at [275, 190] on input at bounding box center [283, 195] width 31 height 10
click at [280, 210] on input at bounding box center [283, 215] width 31 height 10
click at [280, 230] on input at bounding box center [283, 235] width 31 height 10
click at [273, 190] on input at bounding box center [283, 195] width 31 height 10
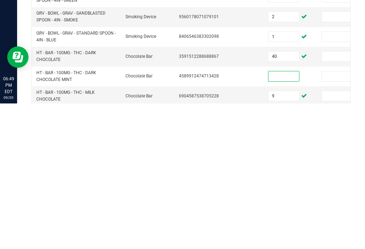
scroll to position [165, 0]
click at [285, 197] on input "40" at bounding box center [283, 202] width 31 height 10
click at [282, 216] on input at bounding box center [283, 221] width 31 height 10
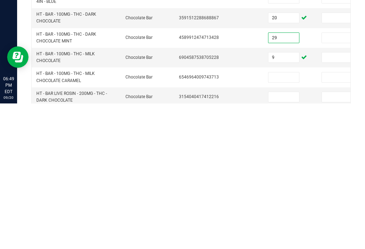
scroll to position [209, 0]
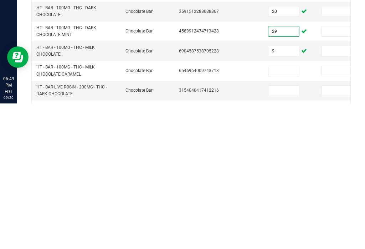
click at [278, 211] on input at bounding box center [283, 216] width 31 height 10
click at [284, 231] on input at bounding box center [283, 236] width 31 height 10
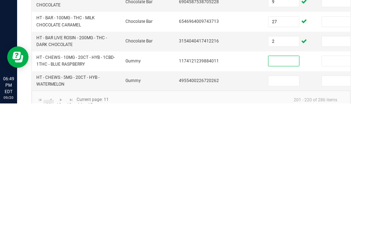
scroll to position [258, 0]
click at [276, 221] on input at bounding box center [283, 226] width 31 height 10
click at [59, 245] on link "12" at bounding box center [59, 250] width 10 height 11
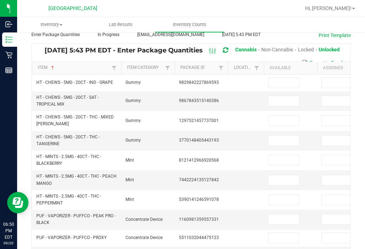
scroll to position [45, 0]
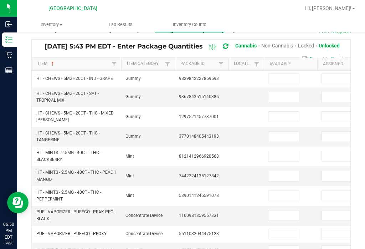
click at [285, 74] on input at bounding box center [283, 79] width 31 height 10
click at [280, 92] on input at bounding box center [283, 97] width 31 height 10
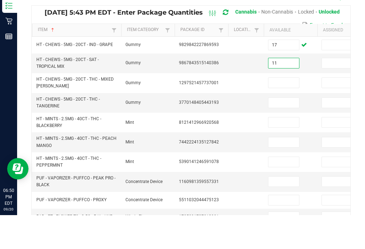
click at [281, 111] on input at bounding box center [283, 116] width 31 height 10
click at [286, 131] on input at bounding box center [283, 136] width 31 height 10
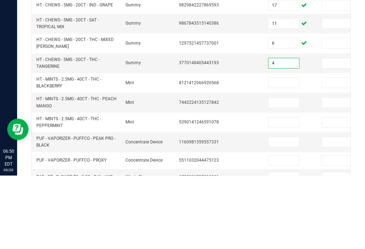
click at [278, 151] on input at bounding box center [283, 156] width 31 height 10
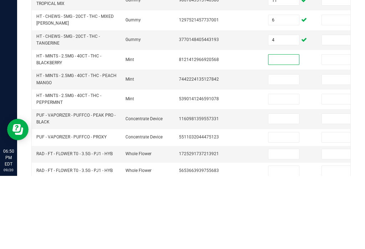
scroll to position [69, 0]
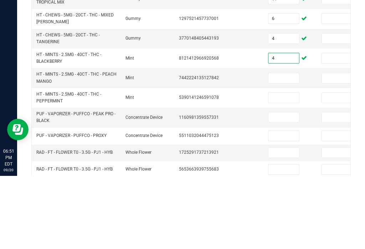
click at [276, 146] on input at bounding box center [283, 151] width 31 height 10
click at [281, 166] on input at bounding box center [283, 171] width 31 height 10
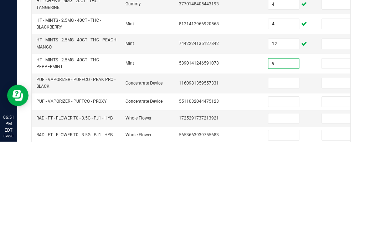
click at [275, 185] on input at bounding box center [283, 190] width 31 height 10
click at [274, 204] on input at bounding box center [283, 209] width 31 height 10
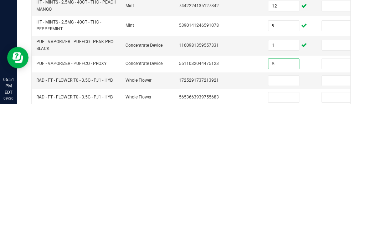
click at [286, 237] on input at bounding box center [283, 242] width 31 height 10
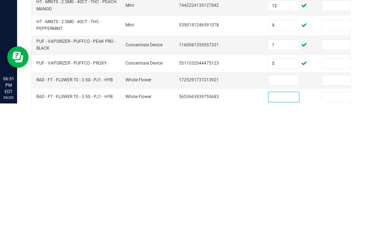
click at [285, 220] on input at bounding box center [283, 225] width 31 height 10
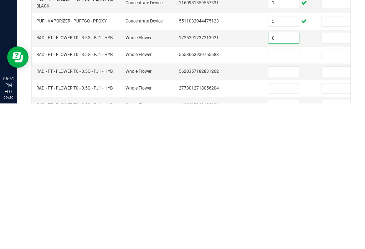
scroll to position [112, 0]
click at [294, 194] on input at bounding box center [283, 199] width 31 height 10
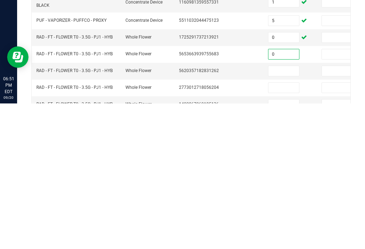
click at [285, 211] on input at bounding box center [283, 216] width 31 height 10
click at [291, 228] on input at bounding box center [283, 233] width 31 height 10
click at [287, 245] on input at bounding box center [283, 250] width 31 height 10
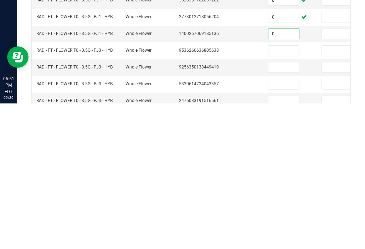
scroll to position [184, 0]
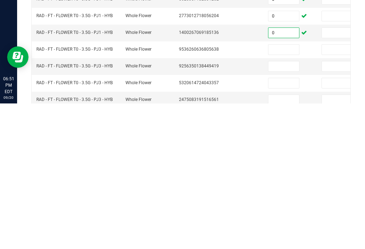
click at [314, 220] on td at bounding box center [289, 228] width 53 height 17
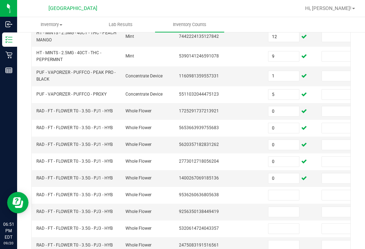
click at [285, 190] on input at bounding box center [283, 195] width 31 height 10
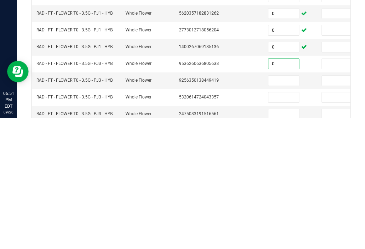
click at [286, 207] on input at bounding box center [283, 212] width 31 height 10
click at [286, 223] on input at bounding box center [283, 228] width 31 height 10
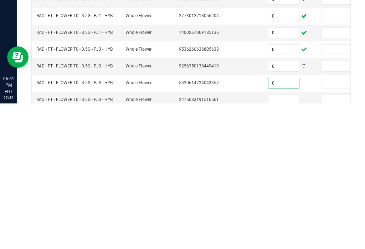
click at [285, 240] on input at bounding box center [283, 245] width 31 height 10
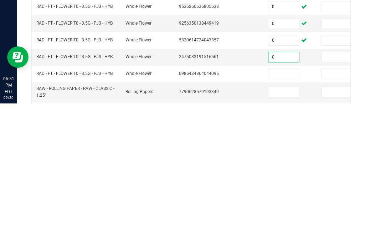
scroll to position [228, 0]
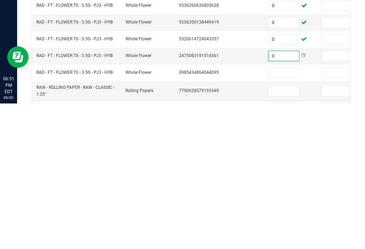
click at [277, 213] on input at bounding box center [283, 218] width 31 height 10
click at [283, 231] on input at bounding box center [283, 236] width 31 height 10
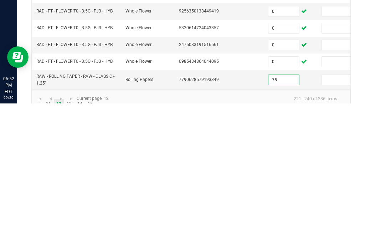
scroll to position [238, 0]
click at [73, 244] on link "13" at bounding box center [69, 249] width 10 height 11
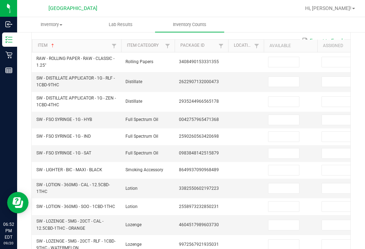
scroll to position [66, 0]
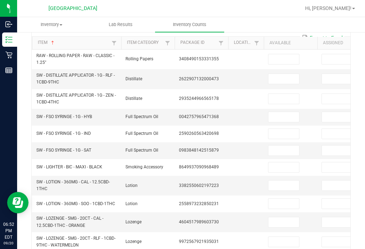
click at [224, 125] on td "2590260563420698" at bounding box center [200, 133] width 53 height 17
click at [275, 54] on input at bounding box center [283, 59] width 31 height 10
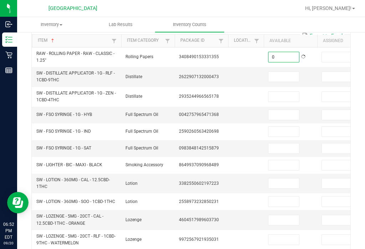
scroll to position [68, 0]
click at [282, 71] on input at bounding box center [283, 76] width 31 height 10
click at [283, 91] on input at bounding box center [283, 96] width 31 height 10
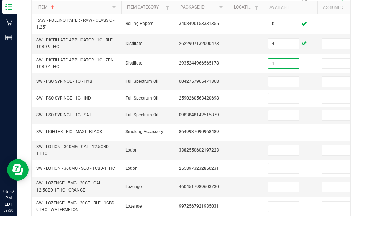
click at [281, 109] on input at bounding box center [283, 114] width 31 height 10
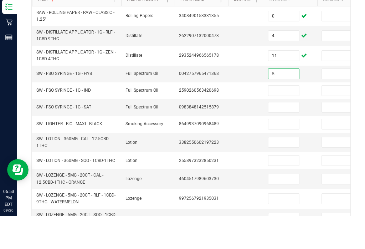
click at [280, 118] on input at bounding box center [283, 123] width 31 height 10
click at [281, 135] on input at bounding box center [283, 140] width 31 height 10
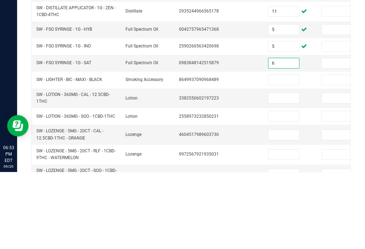
click at [292, 152] on input at bounding box center [283, 157] width 31 height 10
click at [277, 170] on input at bounding box center [283, 175] width 31 height 10
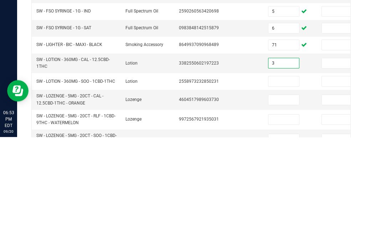
click at [271, 185] on td at bounding box center [289, 193] width 53 height 17
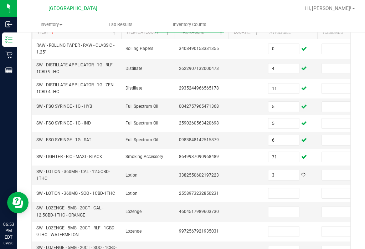
click at [283, 188] on input at bounding box center [283, 193] width 31 height 10
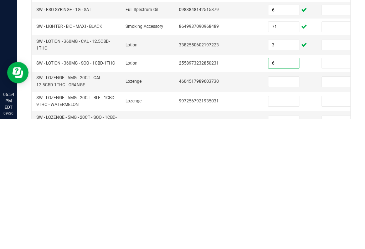
click at [283, 207] on input at bounding box center [283, 212] width 31 height 10
click at [289, 226] on input at bounding box center [283, 231] width 31 height 10
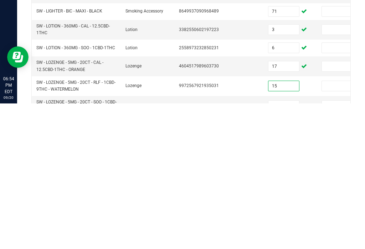
click at [283, 246] on input at bounding box center [283, 251] width 31 height 10
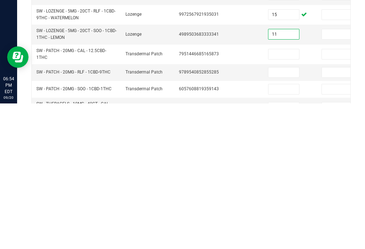
scroll to position [158, 0]
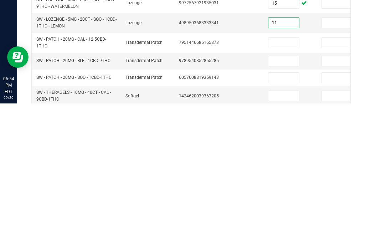
click at [286, 215] on td at bounding box center [289, 223] width 53 height 17
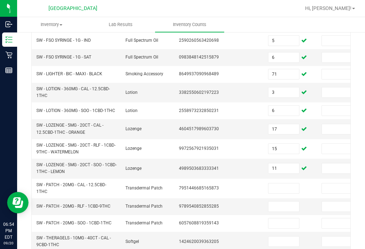
click at [280, 183] on input at bounding box center [283, 188] width 31 height 10
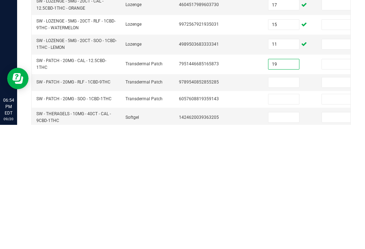
click at [284, 198] on td at bounding box center [289, 206] width 53 height 17
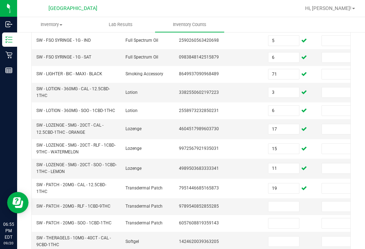
click at [278, 201] on input at bounding box center [283, 206] width 31 height 10
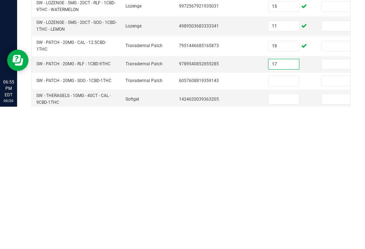
click at [278, 218] on input at bounding box center [283, 223] width 31 height 10
click at [278, 236] on input at bounding box center [283, 241] width 31 height 10
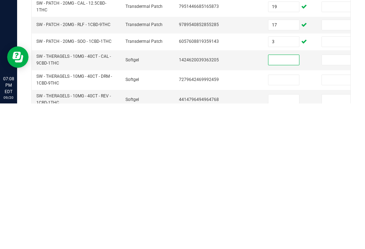
scroll to position [194, 0]
click at [275, 221] on input at bounding box center [283, 226] width 31 height 10
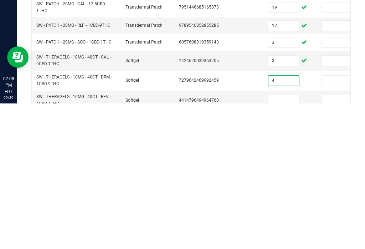
click at [284, 240] on input at bounding box center [283, 245] width 31 height 10
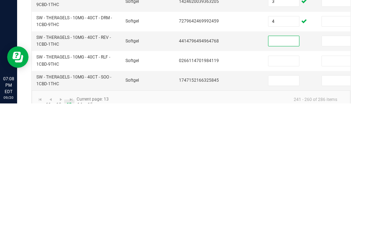
scroll to position [252, 0]
click at [276, 202] on input at bounding box center [283, 207] width 31 height 10
click at [276, 221] on input at bounding box center [283, 226] width 31 height 10
click at [276, 202] on input at bounding box center [283, 207] width 31 height 10
click at [282, 221] on input at bounding box center [283, 226] width 31 height 10
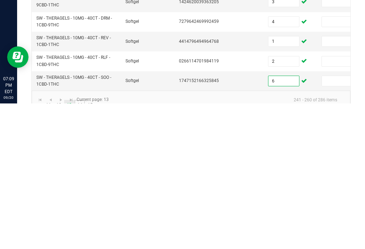
click at [80, 245] on link "14" at bounding box center [79, 250] width 10 height 11
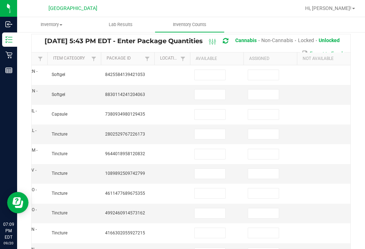
scroll to position [0, 74]
click at [212, 70] on input at bounding box center [209, 75] width 31 height 10
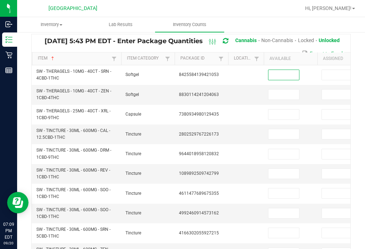
scroll to position [0, 0]
click at [279, 89] on input at bounding box center [283, 94] width 31 height 10
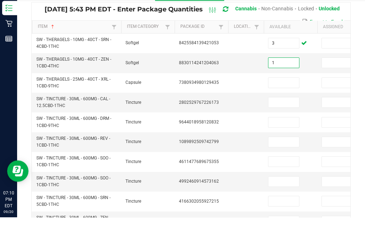
click at [291, 105] on td at bounding box center [289, 115] width 53 height 20
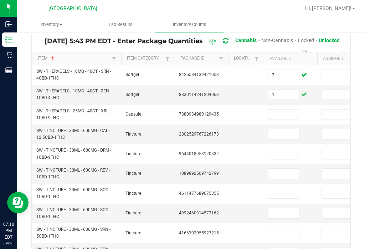
click at [288, 109] on input at bounding box center [283, 114] width 31 height 10
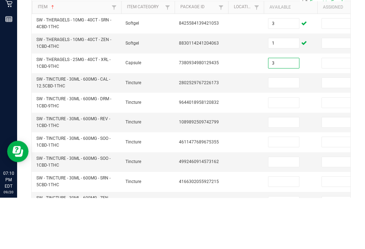
click at [283, 129] on input at bounding box center [283, 134] width 31 height 10
click at [277, 149] on input at bounding box center [283, 154] width 31 height 10
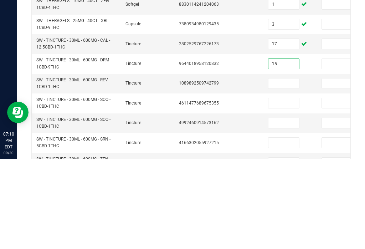
click at [279, 164] on td at bounding box center [289, 174] width 53 height 20
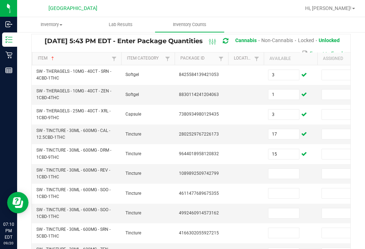
click at [283, 171] on td at bounding box center [289, 174] width 53 height 20
click at [281, 168] on input at bounding box center [283, 173] width 31 height 10
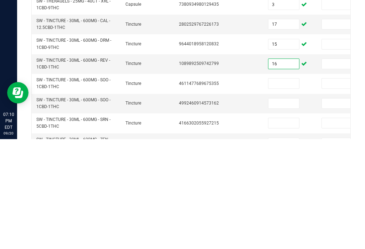
click at [283, 188] on input at bounding box center [283, 193] width 31 height 10
click at [275, 208] on input at bounding box center [283, 213] width 31 height 10
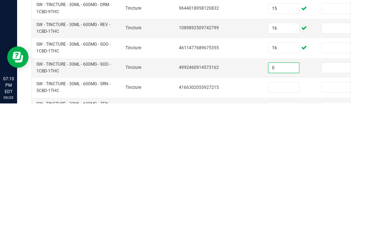
click at [266, 223] on td at bounding box center [289, 233] width 53 height 20
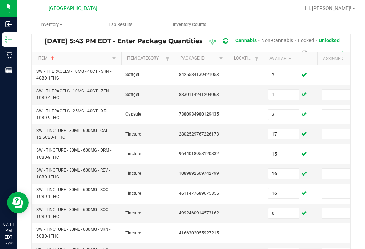
click at [274, 228] on input at bounding box center [283, 233] width 31 height 10
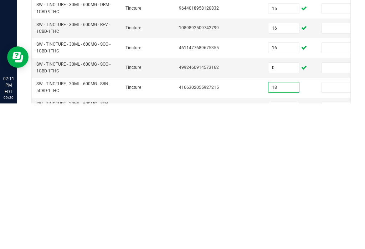
click at [281, 247] on input at bounding box center [283, 252] width 31 height 10
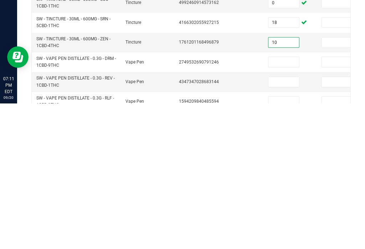
scroll to position [119, 0]
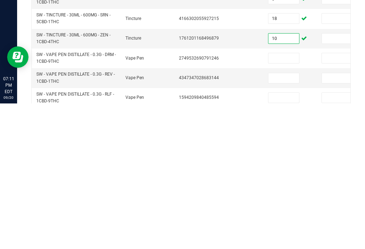
click at [285, 198] on input at bounding box center [283, 203] width 31 height 10
click at [283, 213] on td at bounding box center [289, 223] width 53 height 20
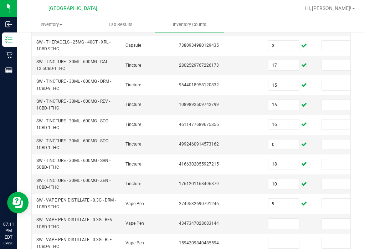
click at [268, 218] on td at bounding box center [289, 223] width 53 height 20
click at [283, 213] on td at bounding box center [289, 223] width 53 height 20
click at [283, 218] on input at bounding box center [283, 223] width 31 height 10
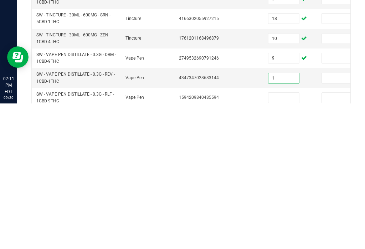
click at [287, 238] on input at bounding box center [283, 243] width 31 height 10
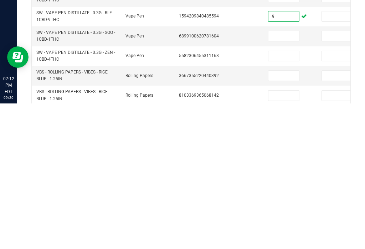
scroll to position [201, 0]
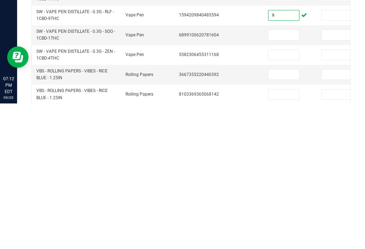
click at [286, 175] on input at bounding box center [283, 180] width 31 height 10
click at [268, 195] on input at bounding box center [283, 200] width 31 height 10
click at [272, 215] on input at bounding box center [283, 220] width 31 height 10
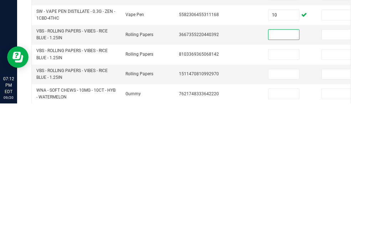
scroll to position [242, 0]
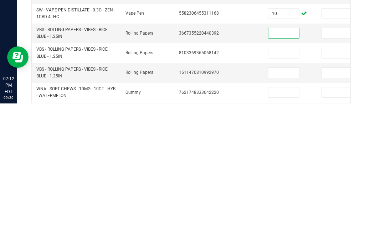
click at [284, 193] on input at bounding box center [283, 198] width 31 height 10
click at [284, 213] on input at bounding box center [283, 218] width 31 height 10
click at [288, 173] on input at bounding box center [283, 178] width 31 height 10
click at [284, 233] on input at bounding box center [283, 238] width 31 height 10
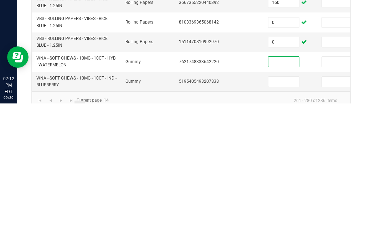
scroll to position [272, 0]
click at [279, 218] on td at bounding box center [289, 227] width 53 height 19
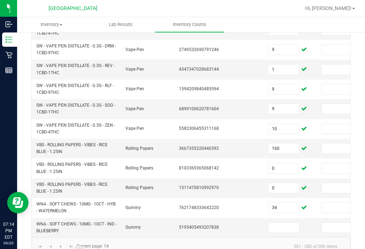
click at [283, 222] on input at bounding box center [283, 227] width 31 height 10
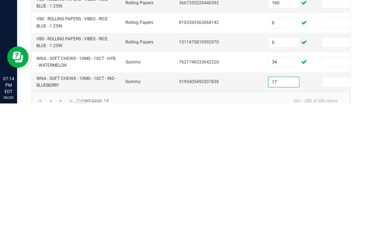
click at [88, 246] on link "15" at bounding box center [90, 251] width 10 height 11
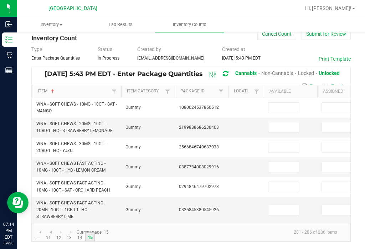
scroll to position [5, 0]
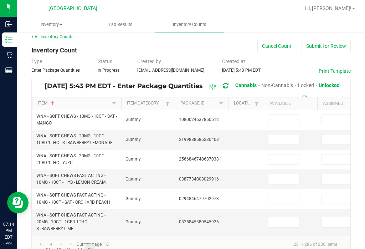
click at [274, 115] on input at bounding box center [283, 120] width 31 height 10
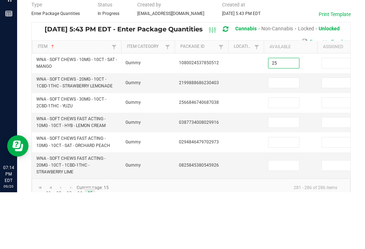
click at [281, 134] on input at bounding box center [283, 139] width 31 height 10
click at [280, 154] on input at bounding box center [283, 159] width 31 height 10
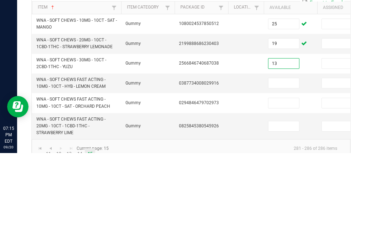
click at [278, 174] on input at bounding box center [283, 179] width 31 height 10
click at [282, 194] on input at bounding box center [283, 199] width 31 height 10
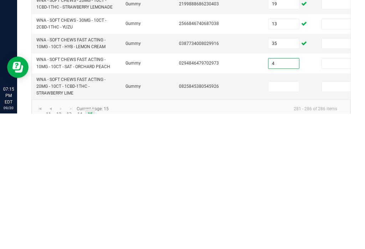
click at [277, 217] on input at bounding box center [283, 222] width 31 height 10
click at [224, 209] on td "0825845380545926" at bounding box center [200, 222] width 53 height 26
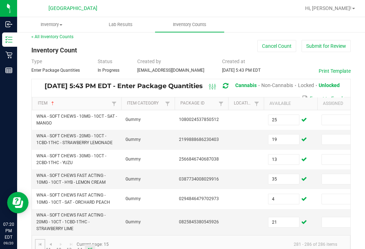
click at [41, 241] on span "Go to the first page" at bounding box center [40, 244] width 6 height 6
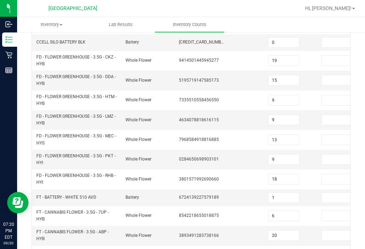
scroll to position [98, 0]
click at [290, 173] on input "18" at bounding box center [283, 178] width 31 height 10
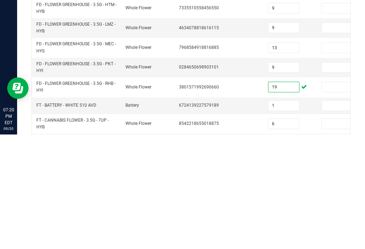
scroll to position [74, 0]
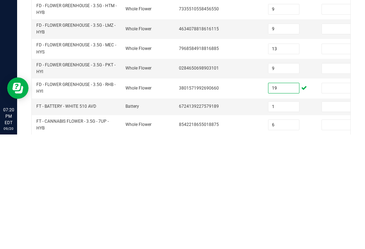
click at [289, 178] on input "9" at bounding box center [283, 183] width 31 height 10
click at [305, 173] on td "10" at bounding box center [289, 183] width 53 height 20
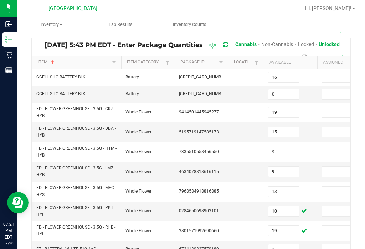
scroll to position [46, 0]
click at [331, 147] on input at bounding box center [337, 152] width 31 height 10
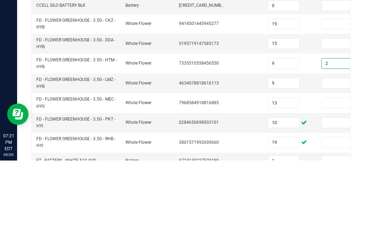
click at [340, 166] on input at bounding box center [337, 171] width 31 height 10
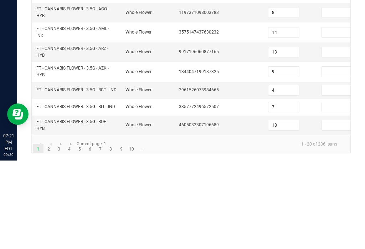
click at [209, 170] on td "2961526073984665" at bounding box center [200, 178] width 53 height 17
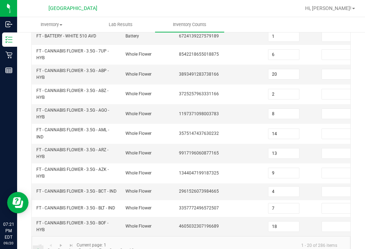
scroll to position [258, 0]
click at [58, 240] on link at bounding box center [61, 245] width 10 height 11
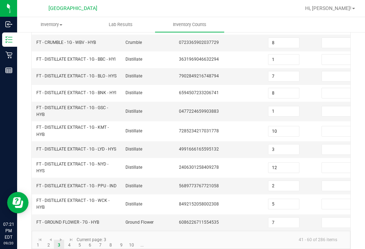
click at [133, 168] on td "Distillate" at bounding box center [147, 168] width 53 height 20
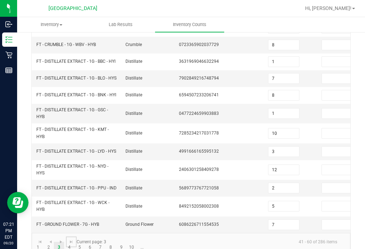
click at [73, 236] on link at bounding box center [71, 241] width 10 height 11
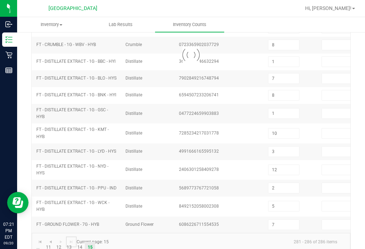
scroll to position [5, 0]
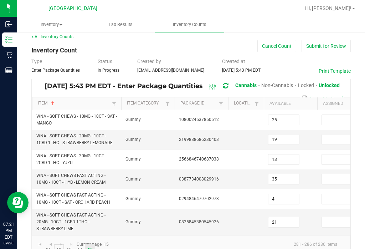
click at [60, 244] on link "12" at bounding box center [59, 249] width 10 height 11
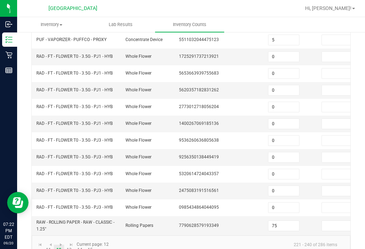
scroll to position [238, 0]
click at [42, 242] on span "Go to the first page" at bounding box center [40, 245] width 6 height 6
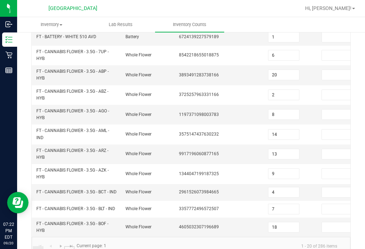
click at [70, 246] on link "4" at bounding box center [69, 251] width 10 height 11
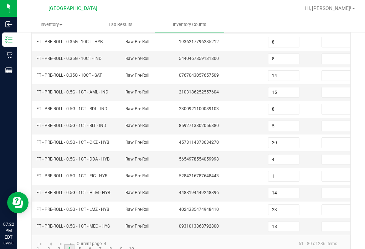
scroll to position [215, 0]
click at [81, 244] on link "5" at bounding box center [79, 249] width 10 height 11
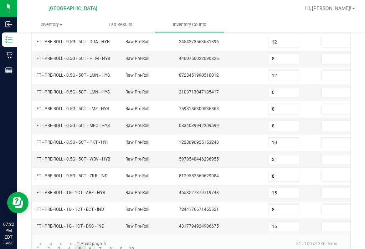
click at [91, 244] on link "6" at bounding box center [90, 249] width 10 height 11
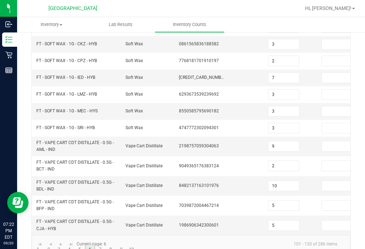
scroll to position [229, 0]
click at [101, 244] on link "7" at bounding box center [100, 249] width 10 height 11
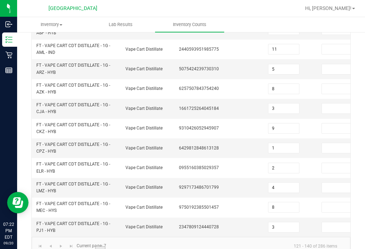
scroll to position [272, 0]
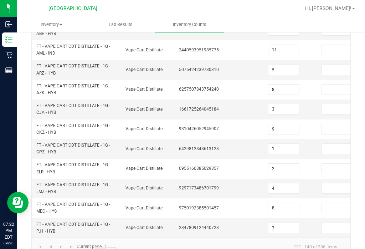
click at [112, 246] on link "8" at bounding box center [110, 251] width 10 height 11
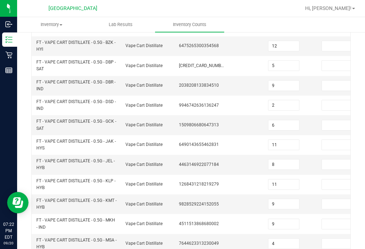
scroll to position [215, 0]
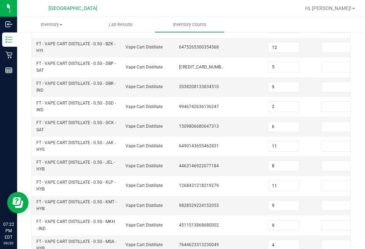
click at [337, 62] on input at bounding box center [337, 67] width 31 height 10
click at [216, 84] on span "2038208133834510" at bounding box center [199, 86] width 40 height 5
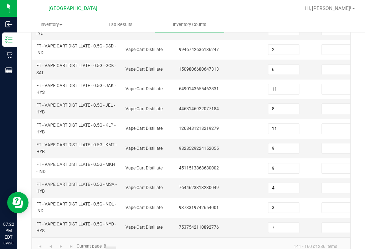
scroll to position [272, 0]
click at [91, 246] on link "6" at bounding box center [90, 251] width 10 height 11
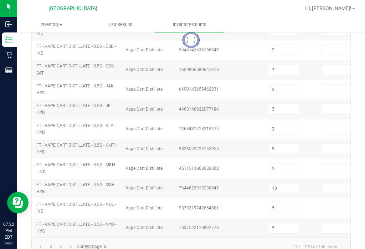
scroll to position [229, 0]
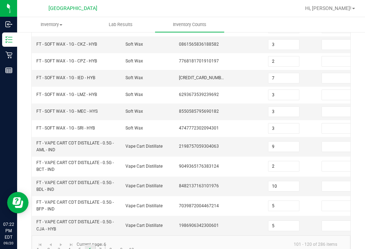
click at [101, 244] on link "7" at bounding box center [100, 249] width 10 height 11
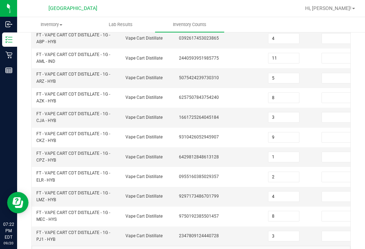
scroll to position [264, 0]
click at [84, 150] on span "FT - VAPE CART CDT DISTILLATE - 1G - CPZ - HYB" at bounding box center [76, 157] width 80 height 14
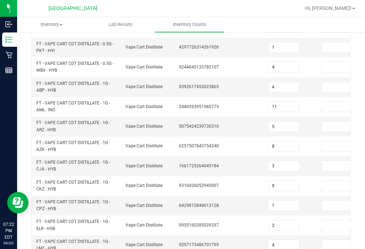
scroll to position [215, 0]
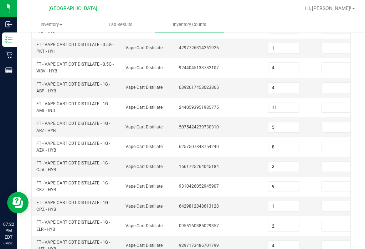
click at [335, 83] on input at bounding box center [337, 88] width 31 height 10
click at [230, 80] on td at bounding box center [246, 88] width 36 height 20
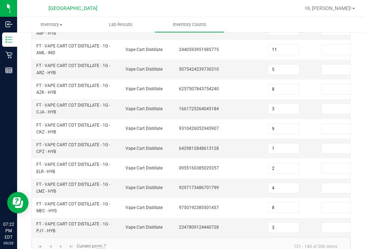
scroll to position [272, 0]
click at [110, 246] on link "8" at bounding box center [110, 251] width 10 height 11
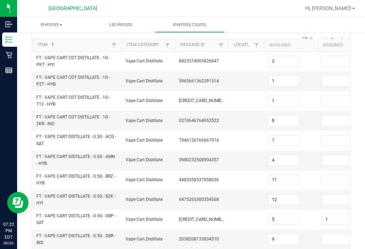
scroll to position [64, 0]
click at [333, 95] on input at bounding box center [337, 100] width 31 height 10
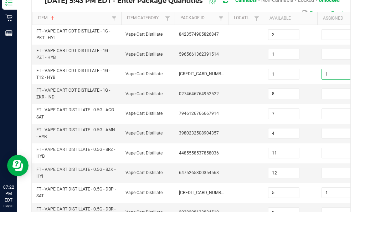
scroll to position [53, 0]
click at [333, 86] on input at bounding box center [337, 91] width 31 height 10
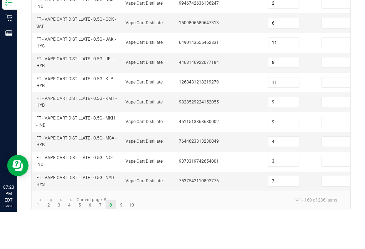
scroll to position [283, 0]
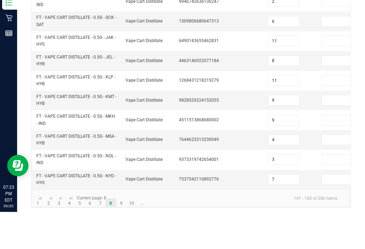
click at [187, 108] on td "1268431218219279" at bounding box center [200, 118] width 53 height 20
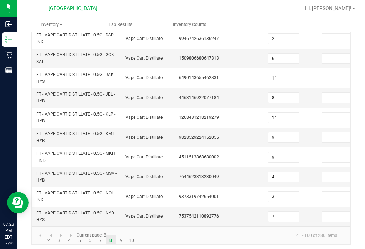
click at [100, 235] on div "< All Inventory Counts Inventory Count Cancel Count Submit for Review Type Ente…" at bounding box center [191, -1] width 348 height 503
click at [99, 237] on div "< All Inventory Counts Inventory Count Cancel Count Submit for Review Type Ente…" at bounding box center [191, -1] width 348 height 503
click at [100, 236] on div "< All Inventory Counts Inventory Count Cancel Count Submit for Review Type Ente…" at bounding box center [191, -1] width 348 height 503
click at [102, 239] on div "Inventory All packages All inventory Waste log Create inventory Lab Results Inv…" at bounding box center [191, 132] width 348 height 231
click at [99, 235] on div "< All Inventory Counts Inventory Count Cancel Count Submit for Review Type Ente…" at bounding box center [191, -1] width 348 height 503
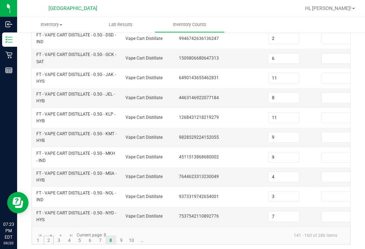
click at [48, 235] on link "2" at bounding box center [48, 240] width 10 height 11
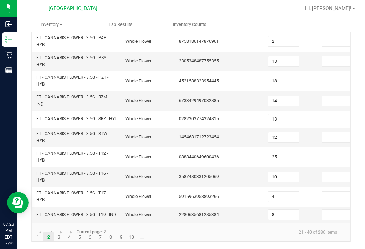
click at [100, 227] on div "Inventory All packages All inventory Waste log Create inventory Lab Results Inv…" at bounding box center [191, 132] width 348 height 231
click at [98, 224] on div "< All Inventory Counts Inventory Count Cancel Count Submit for Review Type Ente…" at bounding box center [191, 3] width 348 height 492
click at [105, 224] on div "< All Inventory Counts Inventory Count Cancel Count Submit for Review Type Ente…" at bounding box center [191, 3] width 348 height 492
click at [100, 225] on div "< All Inventory Counts Inventory Count Cancel Count Submit for Review Type Ente…" at bounding box center [191, 3] width 348 height 492
click at [99, 226] on div "Inventory All packages All inventory Waste log Create inventory Lab Results Inv…" at bounding box center [191, 132] width 348 height 231
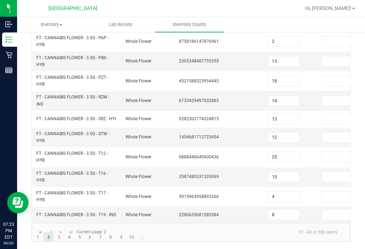
click at [112, 228] on div "Inventory All packages All inventory Waste log Create inventory Lab Results Inv…" at bounding box center [191, 132] width 348 height 231
click at [66, 232] on link "4" at bounding box center [69, 237] width 10 height 11
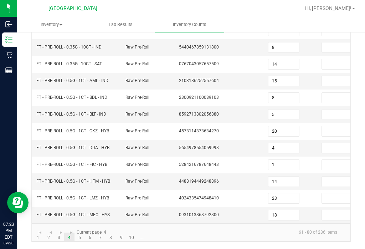
click at [116, 179] on div "< All Inventory Counts Inventory Count Cancel Count Submit for Review Type Ente…" at bounding box center [191, 27] width 348 height 444
click at [122, 179] on div "< All Inventory Counts Inventory Count Cancel Count Submit for Review Type Ente…" at bounding box center [191, 27] width 348 height 444
click at [128, 180] on div "< All Inventory Counts Inventory Count Cancel Count Submit for Review Type Ente…" at bounding box center [191, 27] width 348 height 444
click at [109, 180] on div "< All Inventory Counts Inventory Count Cancel Count Submit for Review Type Ente…" at bounding box center [191, 27] width 348 height 444
click at [112, 182] on div "Inventory All packages All inventory Waste log Create inventory Lab Results Inv…" at bounding box center [191, 132] width 348 height 231
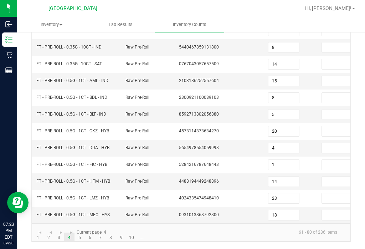
click at [74, 178] on div "< All Inventory Counts Inventory Count Cancel Count Submit for Review Type Ente…" at bounding box center [191, 27] width 348 height 444
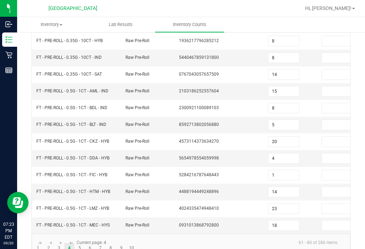
scroll to position [215, 0]
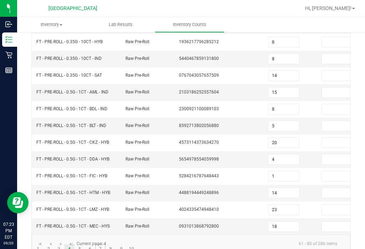
click at [104, 244] on link "7" at bounding box center [100, 249] width 10 height 11
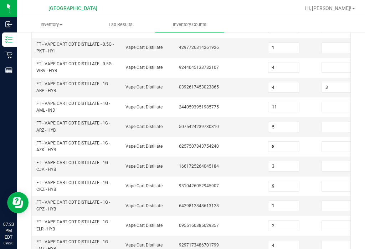
click at [330, 181] on input at bounding box center [337, 186] width 31 height 10
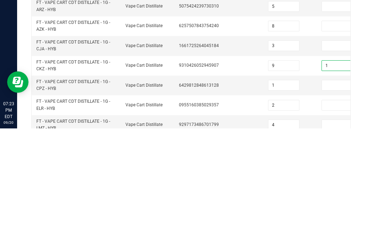
click at [211, 203] on span "6429812848613128" at bounding box center [199, 205] width 40 height 5
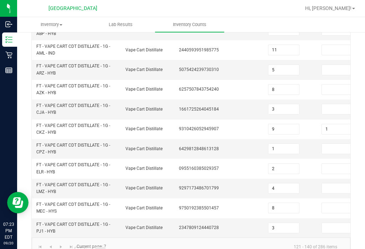
click at [81, 246] on link "5" at bounding box center [79, 251] width 10 height 11
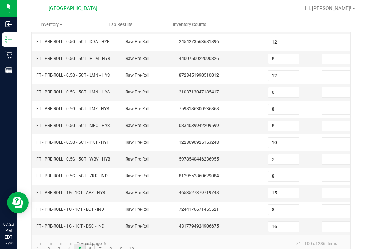
click at [92, 244] on link "6" at bounding box center [90, 249] width 10 height 11
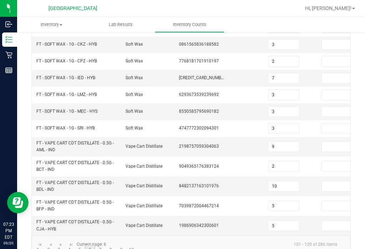
scroll to position [229, 0]
click at [104, 244] on link "7" at bounding box center [100, 249] width 10 height 11
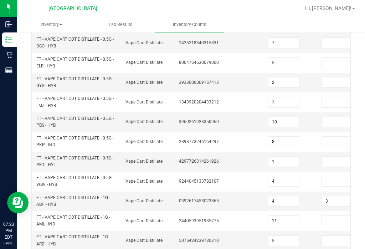
scroll to position [104, 0]
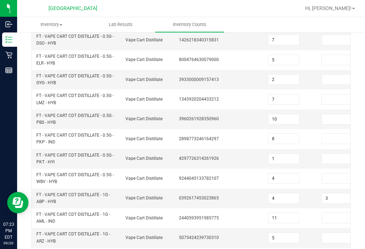
click at [332, 134] on input at bounding box center [337, 139] width 31 height 10
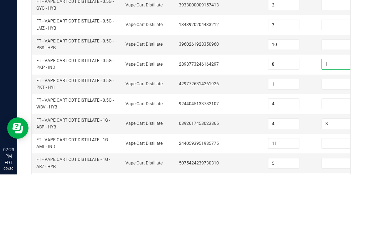
click at [229, 149] on td at bounding box center [246, 159] width 36 height 20
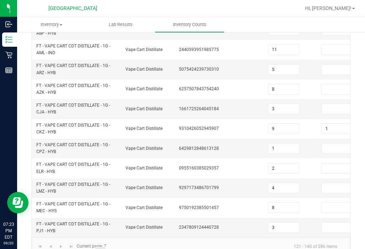
scroll to position [272, 0]
click at [122, 246] on link "9" at bounding box center [121, 251] width 10 height 11
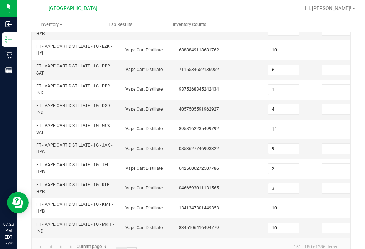
click at [133, 246] on link "10" at bounding box center [131, 251] width 10 height 11
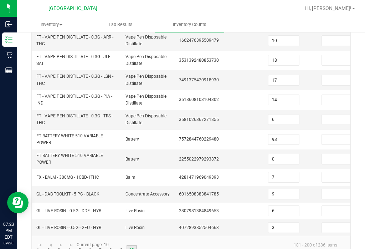
scroll to position [261, 0]
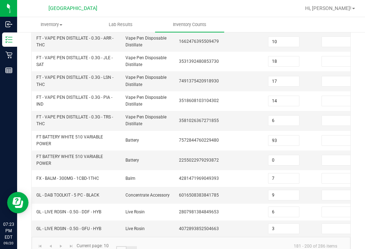
click at [120, 246] on link "9" at bounding box center [121, 251] width 10 height 11
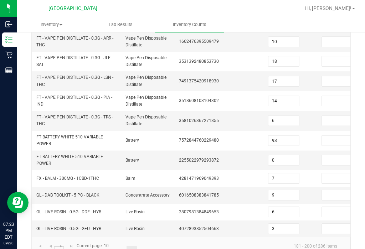
click at [59, 246] on link "3" at bounding box center [59, 251] width 10 height 11
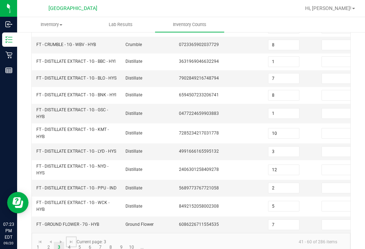
click at [66, 236] on link at bounding box center [71, 241] width 10 height 11
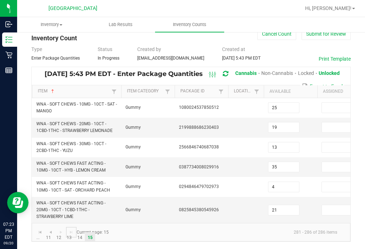
scroll to position [5, 0]
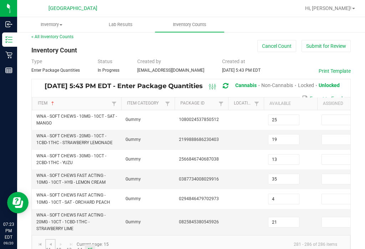
click at [52, 239] on link at bounding box center [50, 244] width 10 height 11
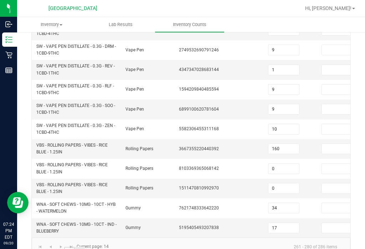
click at [69, 246] on link "13" at bounding box center [69, 251] width 10 height 11
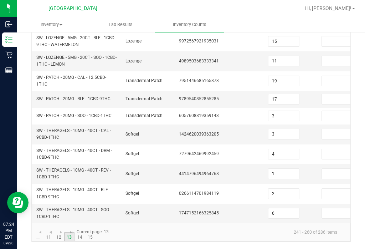
scroll to position [252, 0]
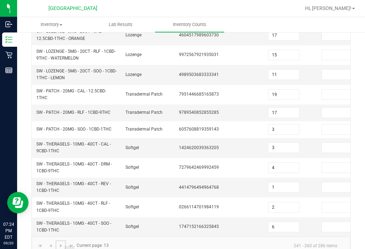
click at [59, 240] on link at bounding box center [61, 245] width 10 height 11
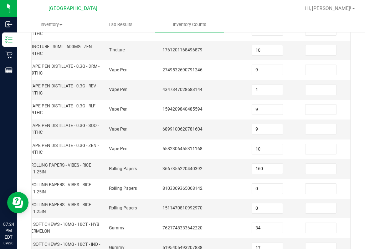
scroll to position [0, 14]
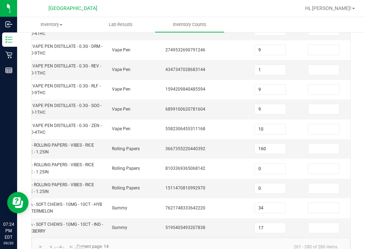
click at [59, 246] on link "12" at bounding box center [59, 251] width 10 height 11
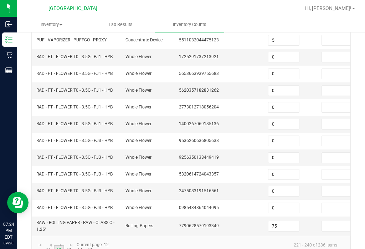
scroll to position [0, 0]
click at [72, 245] on link "13" at bounding box center [69, 250] width 10 height 11
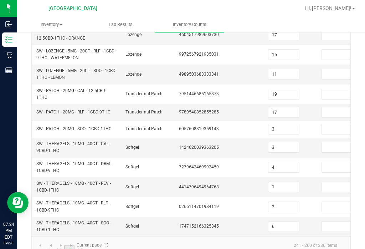
scroll to position [252, 0]
click at [49, 245] on link "11" at bounding box center [48, 250] width 10 height 11
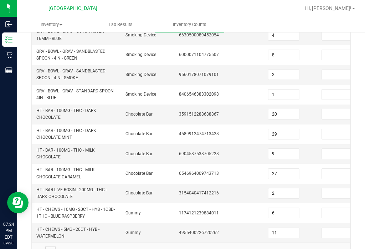
click at [46, 246] on link at bounding box center [50, 251] width 10 height 11
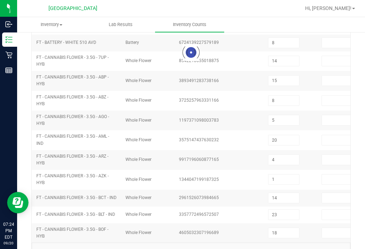
scroll to position [215, 0]
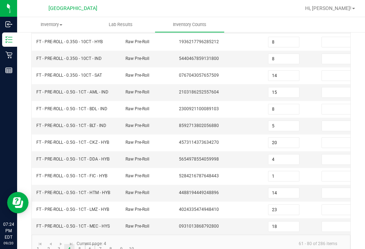
click at [92, 244] on link "6" at bounding box center [90, 249] width 10 height 11
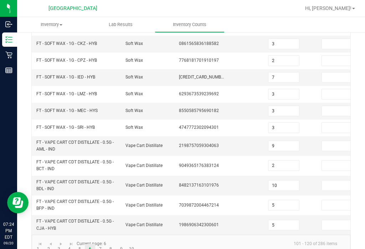
click at [195, 156] on td "9049365176383124" at bounding box center [200, 166] width 53 height 20
click at [99, 244] on link "7" at bounding box center [100, 249] width 10 height 11
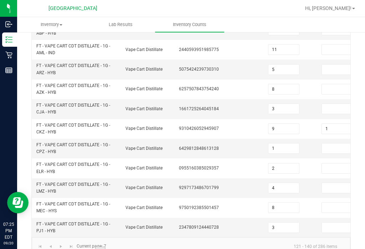
scroll to position [272, 0]
click at [112, 246] on link "8" at bounding box center [110, 251] width 10 height 11
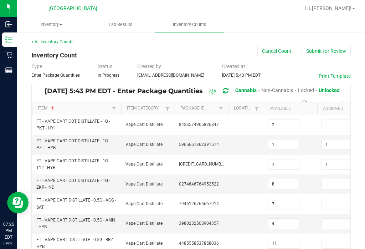
scroll to position [14, 0]
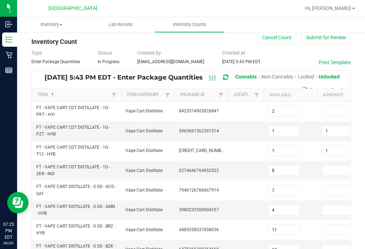
click at [335, 146] on input "1" at bounding box center [337, 151] width 31 height 10
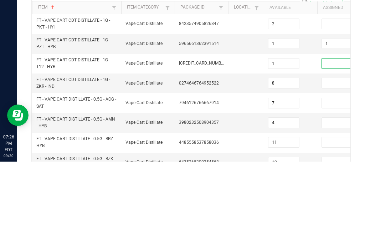
click at [199, 161] on td "0274646764952522" at bounding box center [200, 171] width 53 height 20
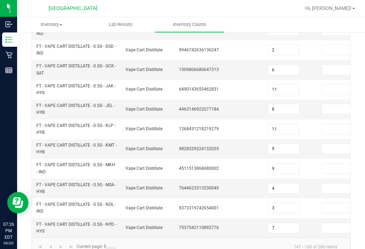
scroll to position [272, 0]
click at [89, 246] on link "6" at bounding box center [90, 251] width 10 height 11
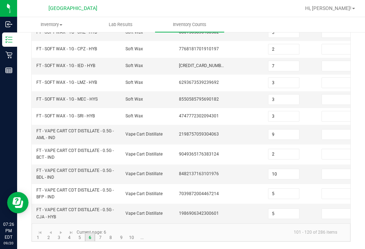
scroll to position [229, 0]
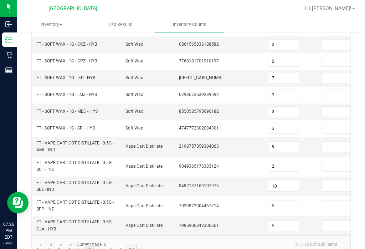
click at [135, 244] on link "10" at bounding box center [131, 249] width 10 height 11
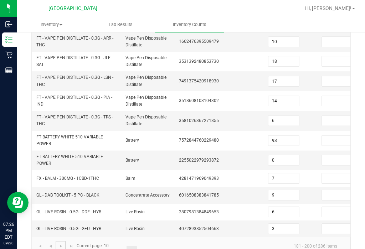
click at [61, 243] on span "Go to the next page" at bounding box center [61, 246] width 6 height 6
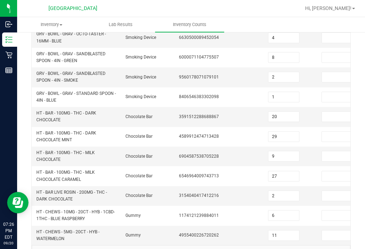
scroll to position [249, 0]
click at [332, 132] on input at bounding box center [337, 137] width 31 height 10
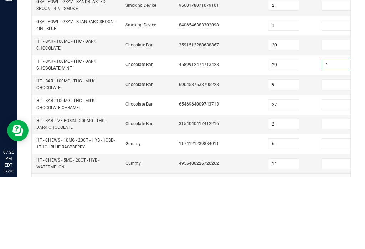
click at [229, 147] on td at bounding box center [246, 157] width 36 height 20
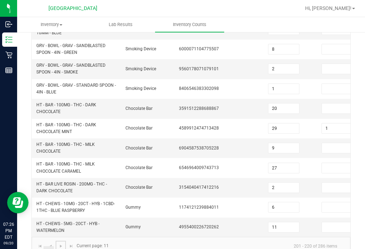
click at [59, 240] on link at bounding box center [61, 245] width 10 height 11
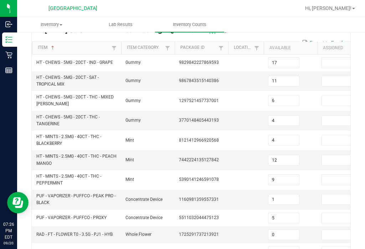
scroll to position [66, 0]
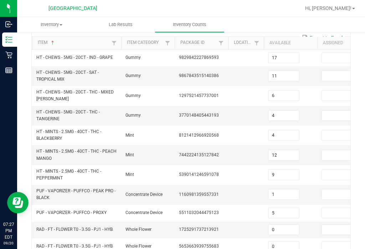
click at [327, 110] on input at bounding box center [337, 115] width 31 height 10
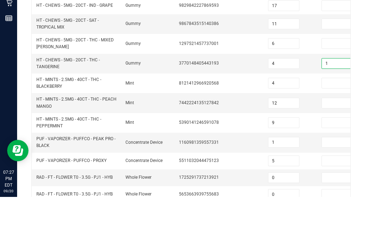
click at [229, 145] on td at bounding box center [246, 155] width 36 height 20
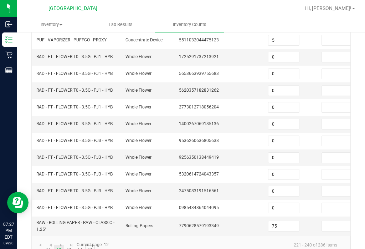
click at [92, 245] on link "15" at bounding box center [90, 250] width 10 height 11
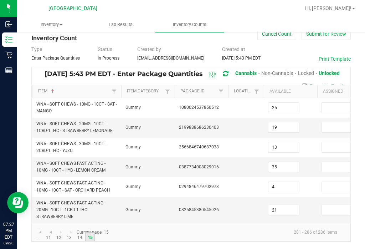
scroll to position [5, 0]
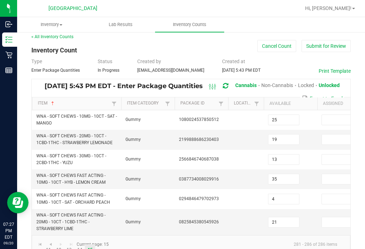
click at [335, 154] on input at bounding box center [337, 159] width 31 height 10
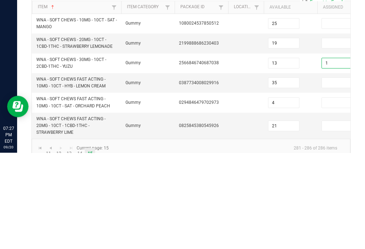
click at [224, 169] on td "0387734008029916" at bounding box center [200, 179] width 53 height 20
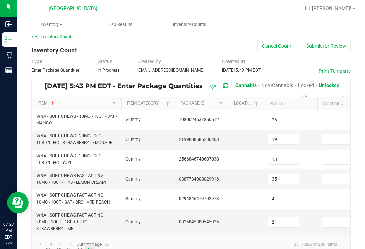
click at [334, 174] on input at bounding box center [337, 179] width 31 height 10
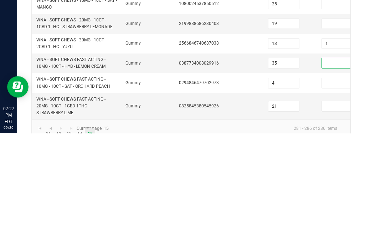
click at [335, 217] on input at bounding box center [337, 222] width 31 height 10
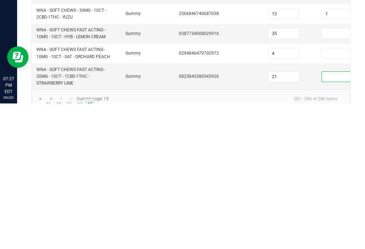
click at [335, 194] on input at bounding box center [337, 199] width 31 height 10
click at [237, 209] on td at bounding box center [246, 222] width 36 height 26
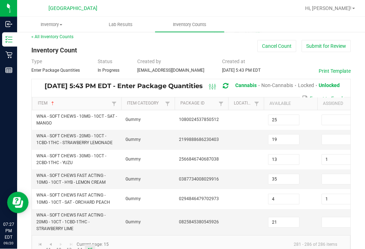
scroll to position [0, 0]
click at [337, 49] on button "Submit for Review" at bounding box center [325, 46] width 49 height 12
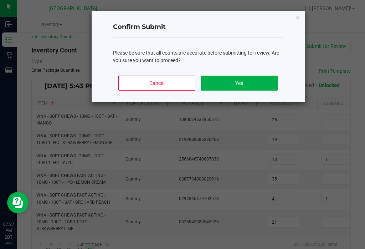
scroll to position [11, 0]
click at [247, 87] on button "Yes" at bounding box center [238, 82] width 77 height 15
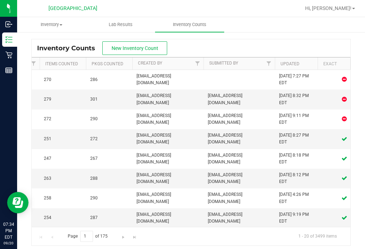
scroll to position [0, 219]
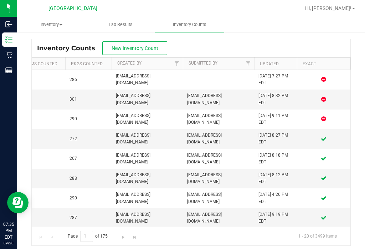
click at [337, 9] on span "Hi, [PERSON_NAME]!" at bounding box center [328, 8] width 46 height 6
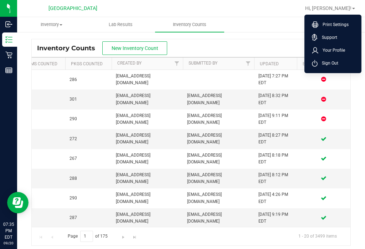
click at [339, 63] on li "Sign Out" at bounding box center [332, 63] width 53 height 13
